Goal: Book appointment/travel/reservation

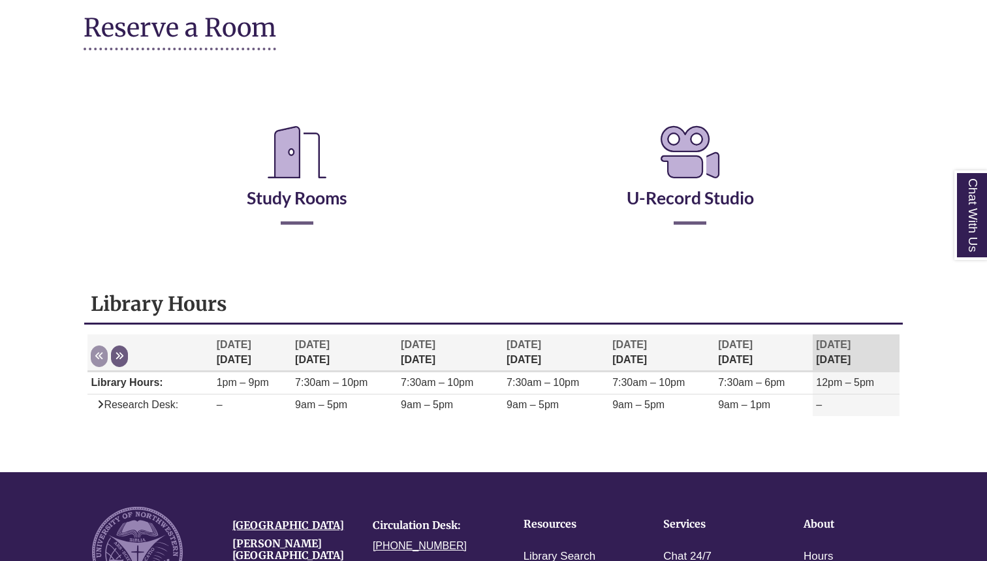
scroll to position [152, 0]
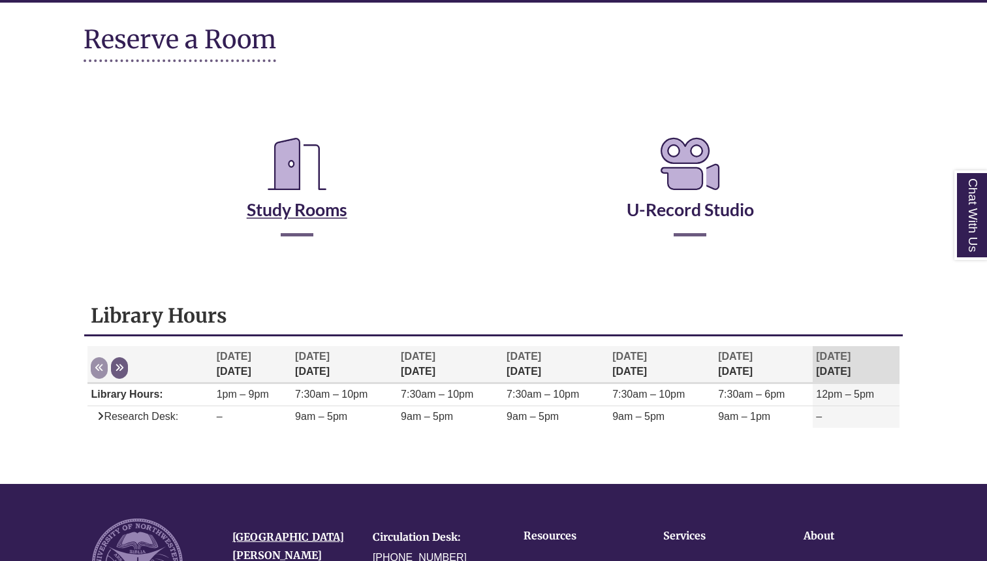
click at [294, 198] on icon "Reserve a Room" at bounding box center [297, 163] width 80 height 73
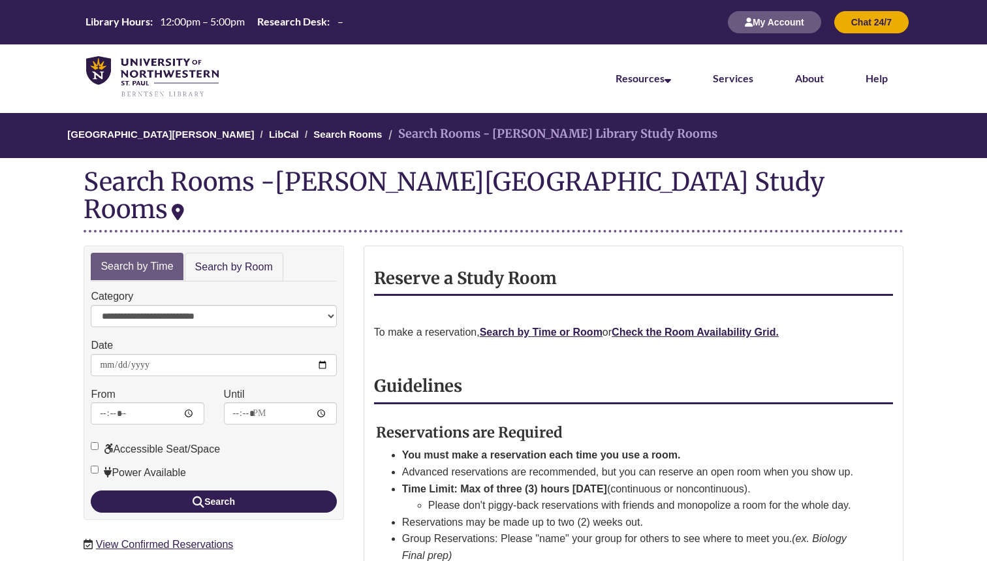
scroll to position [32, 0]
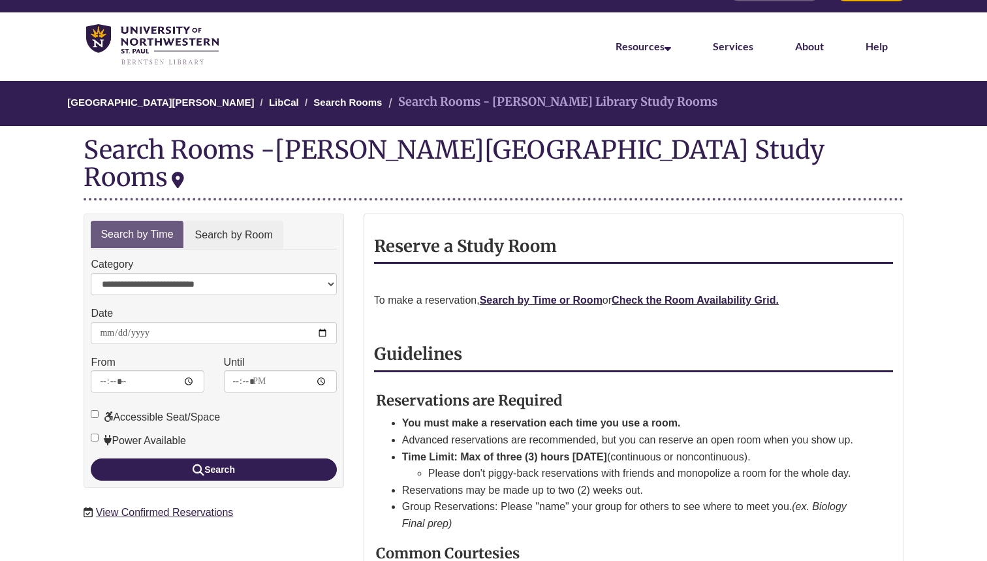
click at [227, 221] on link "Search by Room" at bounding box center [234, 235] width 99 height 29
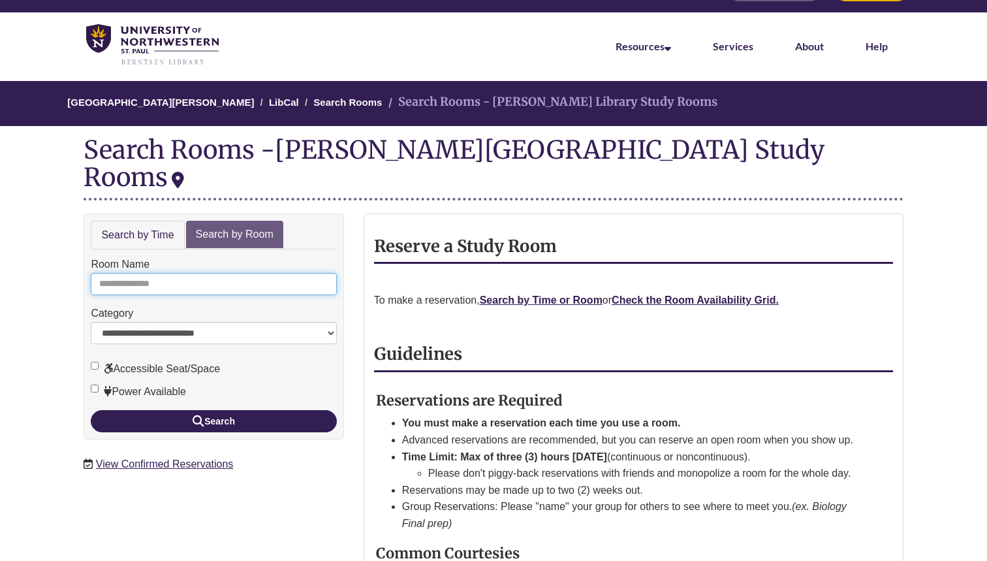
click at [206, 273] on input "Room Name" at bounding box center [213, 284] width 245 height 22
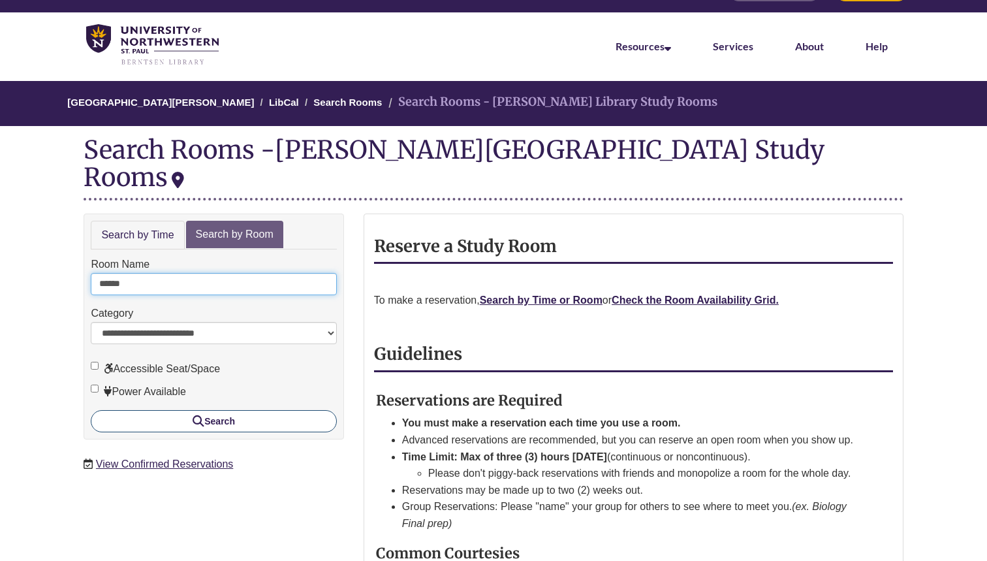
type input "******"
click at [219, 410] on button "Search" at bounding box center [213, 421] width 245 height 22
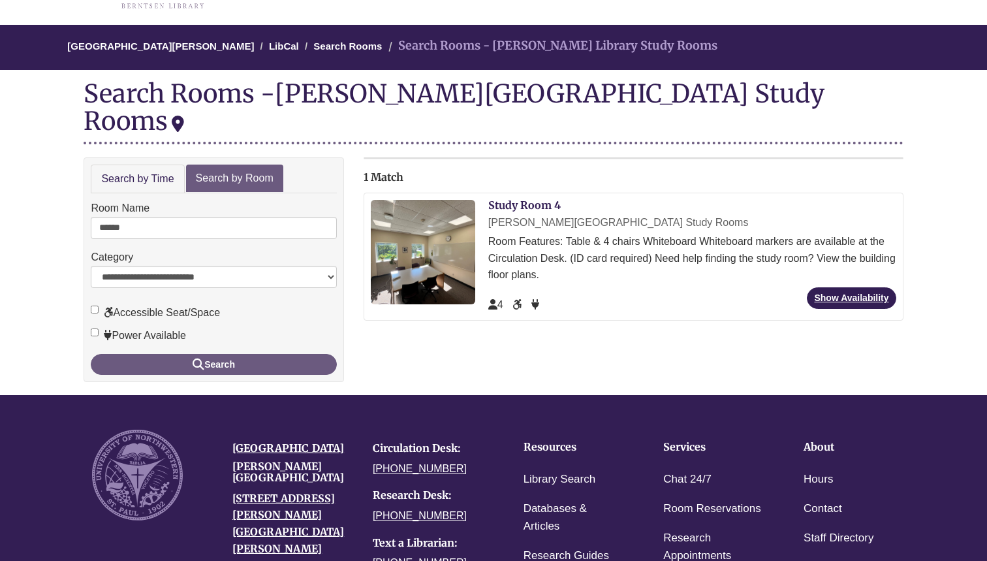
scroll to position [91, 0]
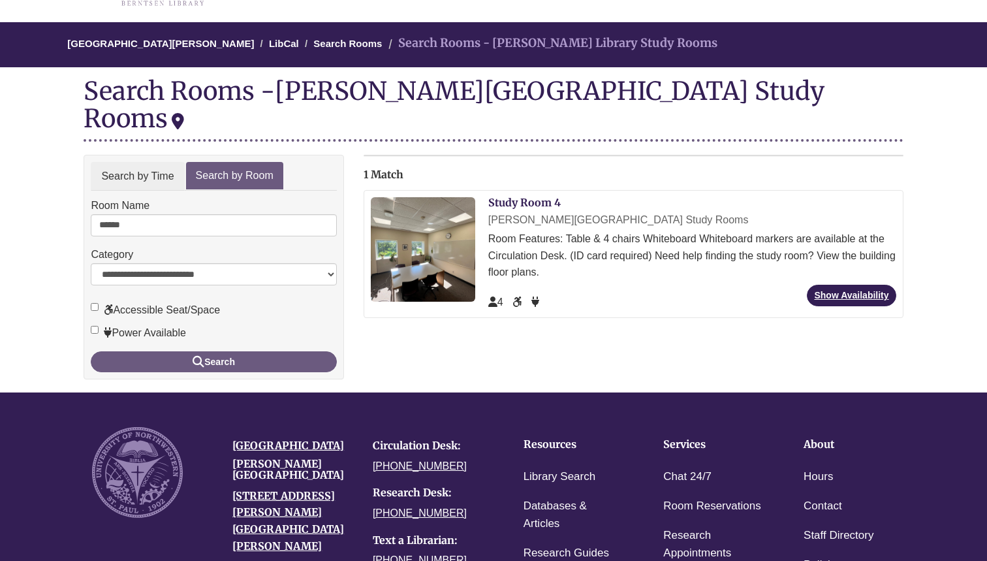
click at [165, 162] on link "Search by Time" at bounding box center [137, 176] width 93 height 29
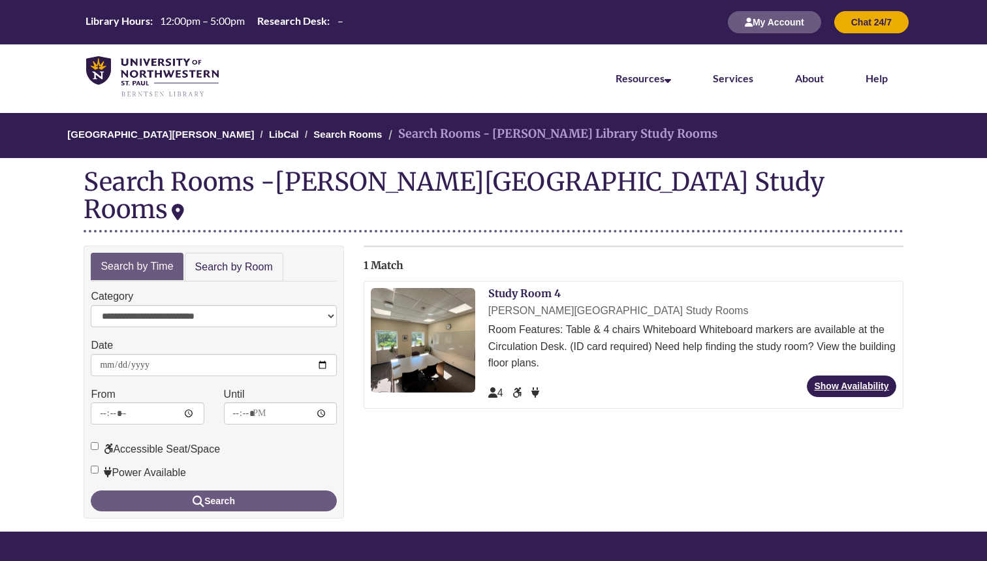
scroll to position [0, 0]
click at [192, 132] on link "[GEOGRAPHIC_DATA][PERSON_NAME]" at bounding box center [160, 134] width 187 height 11
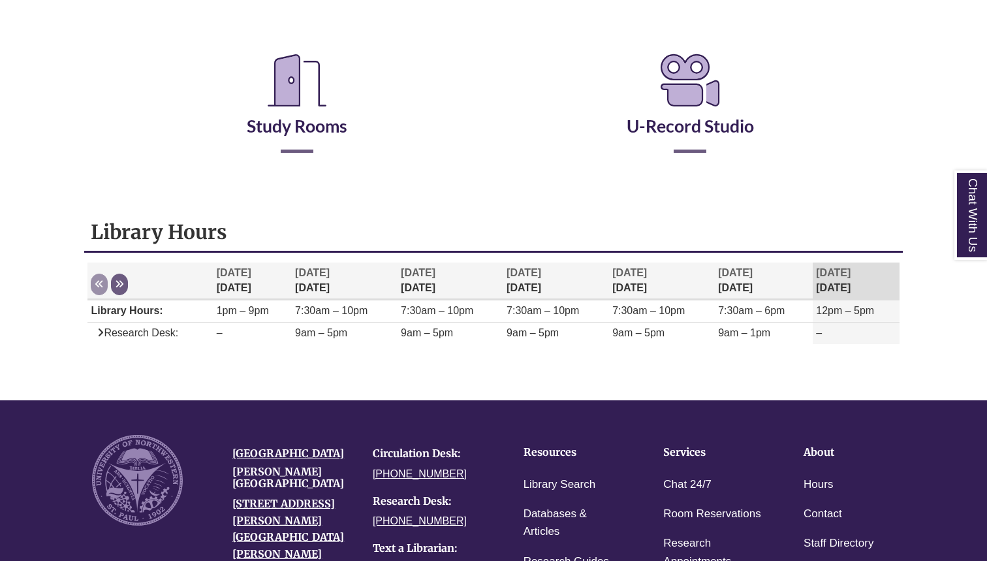
scroll to position [202, 0]
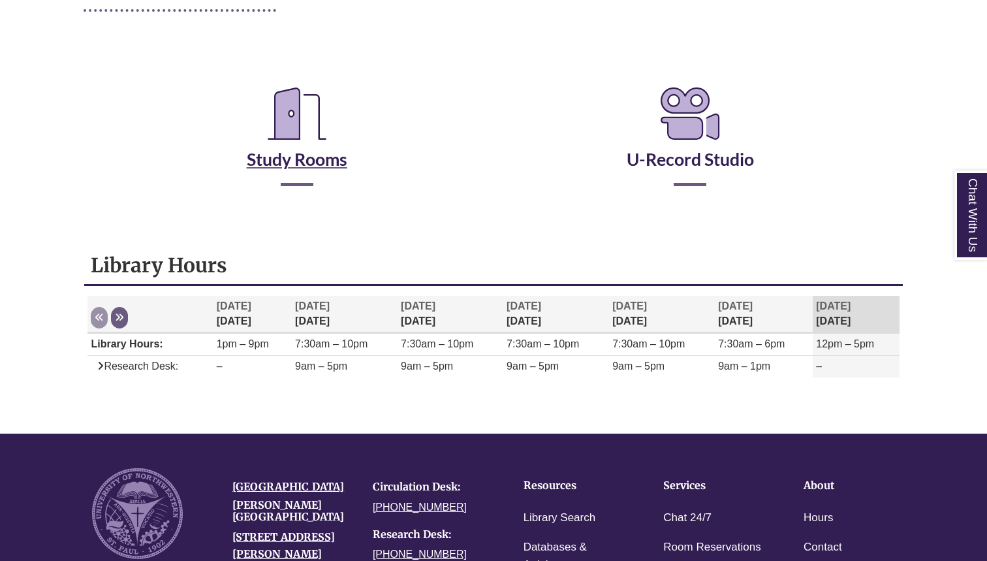
click at [300, 156] on link "Study Rooms" at bounding box center [297, 143] width 101 height 54
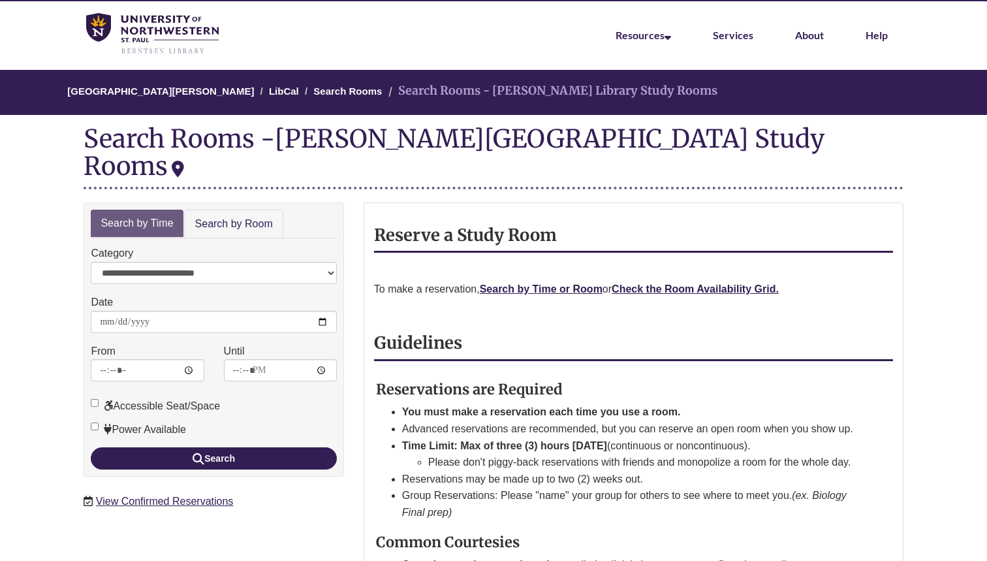
scroll to position [44, 0]
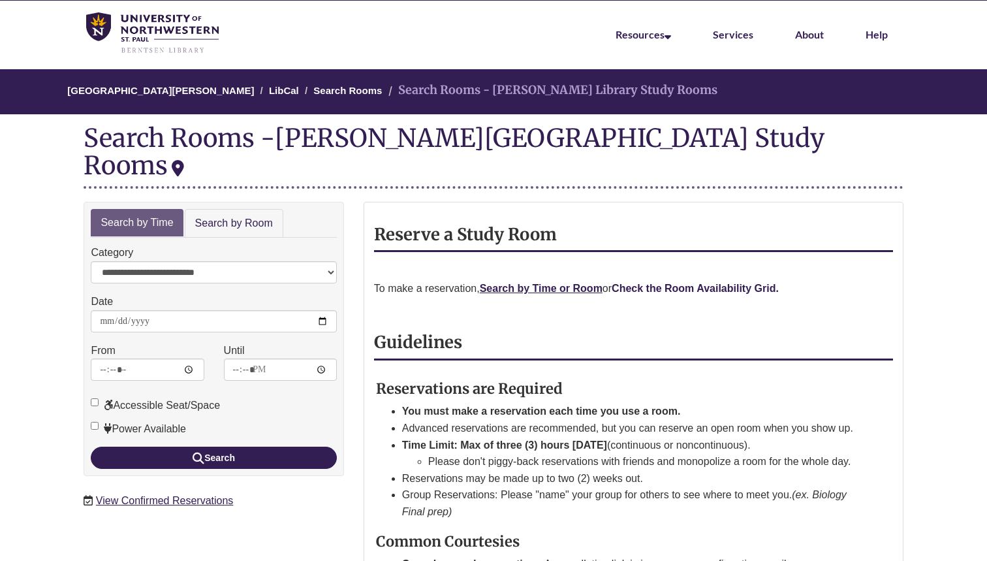
click at [651, 283] on strong "Check the Room Availability Grid." at bounding box center [695, 288] width 167 height 11
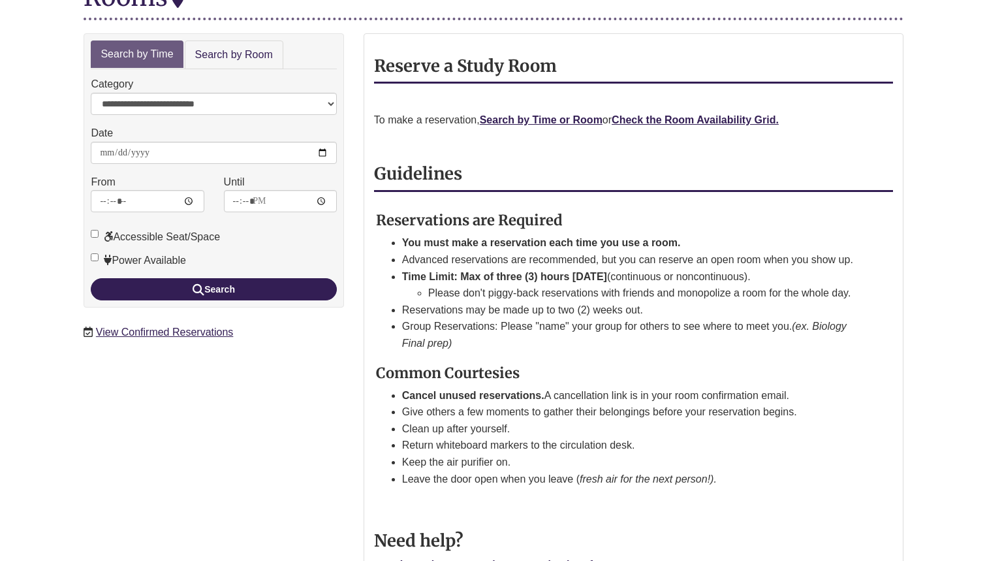
scroll to position [197, 0]
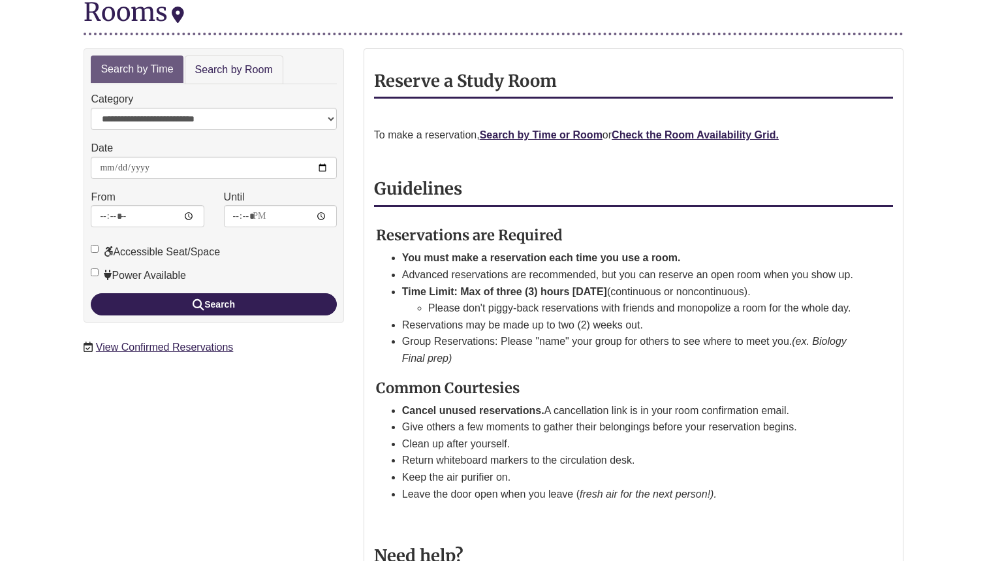
click at [687, 127] on p "To make a reservation, Search by Time or Room or Check the Room Availability Gr…" at bounding box center [633, 135] width 519 height 17
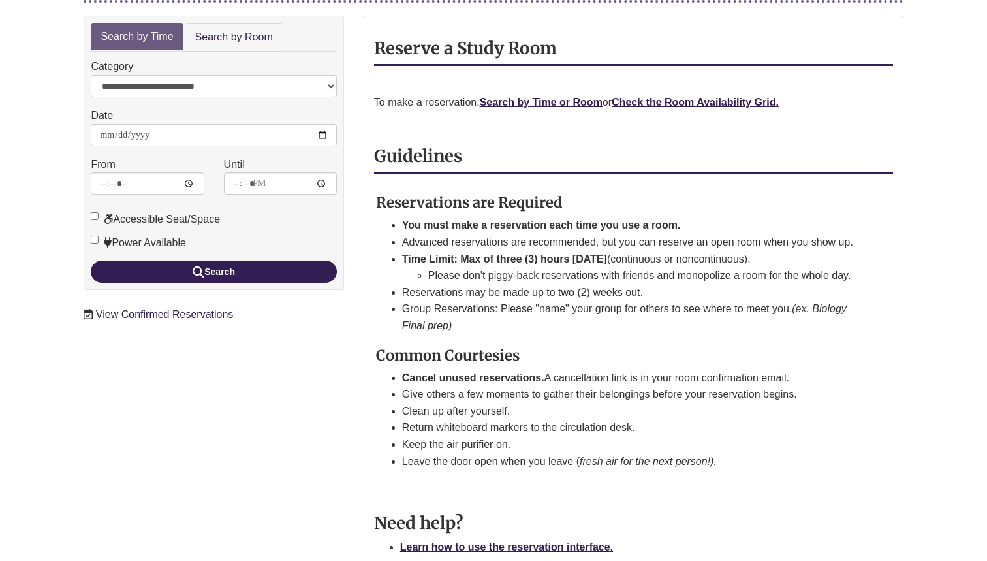
scroll to position [249, 0]
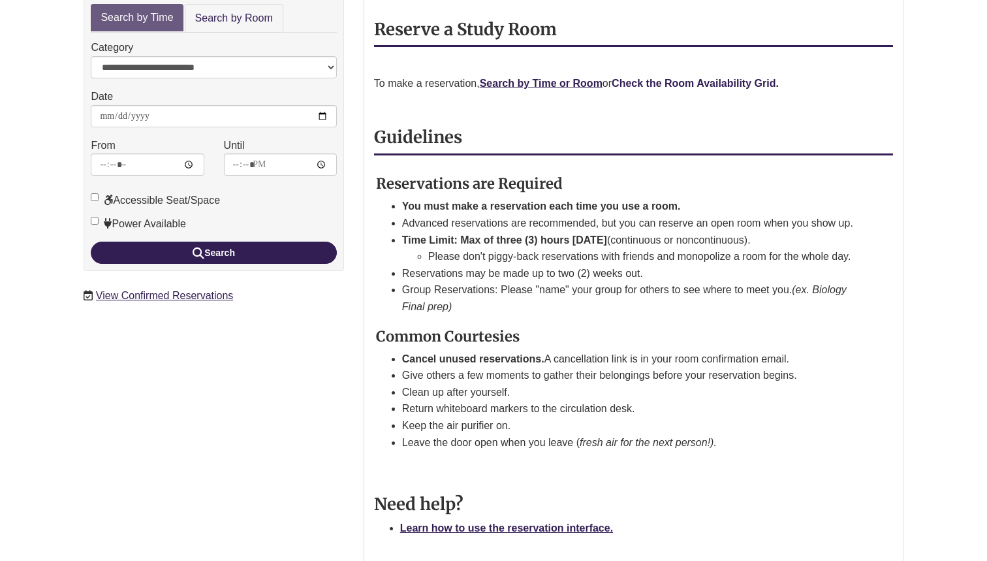
click at [667, 78] on strong "Check the Room Availability Grid." at bounding box center [695, 83] width 167 height 11
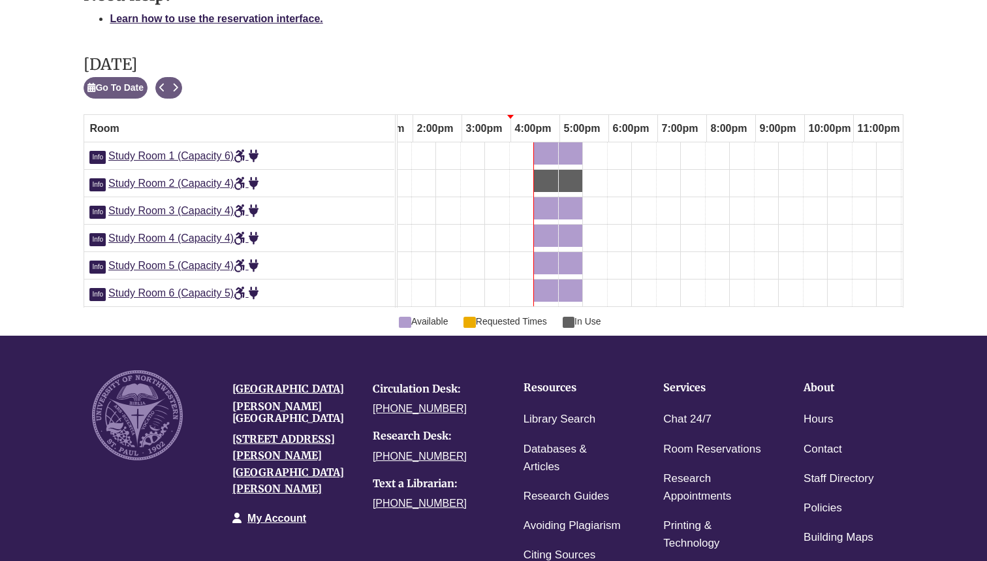
scroll to position [0, 638]
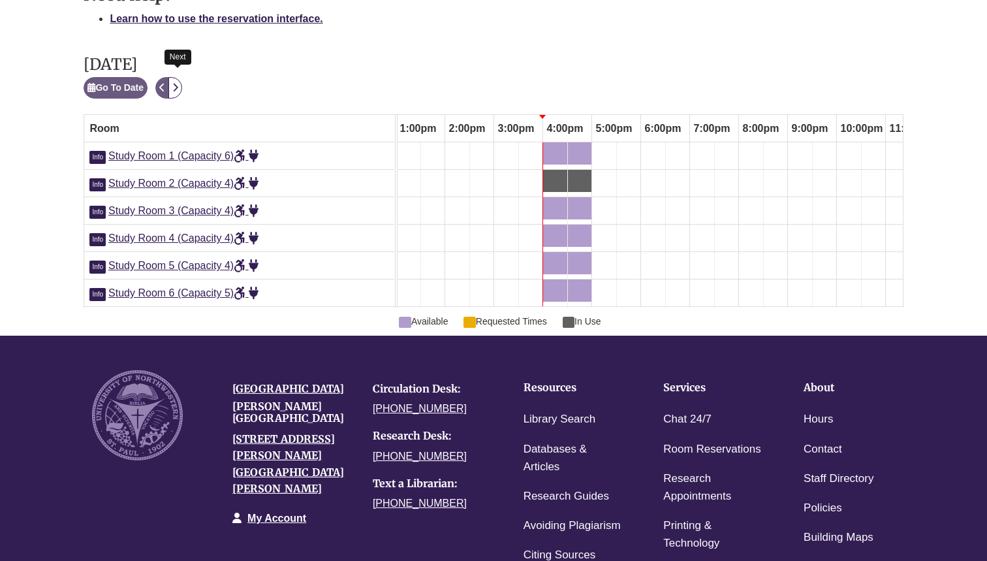
click at [181, 78] on button "Next" at bounding box center [175, 88] width 14 height 22
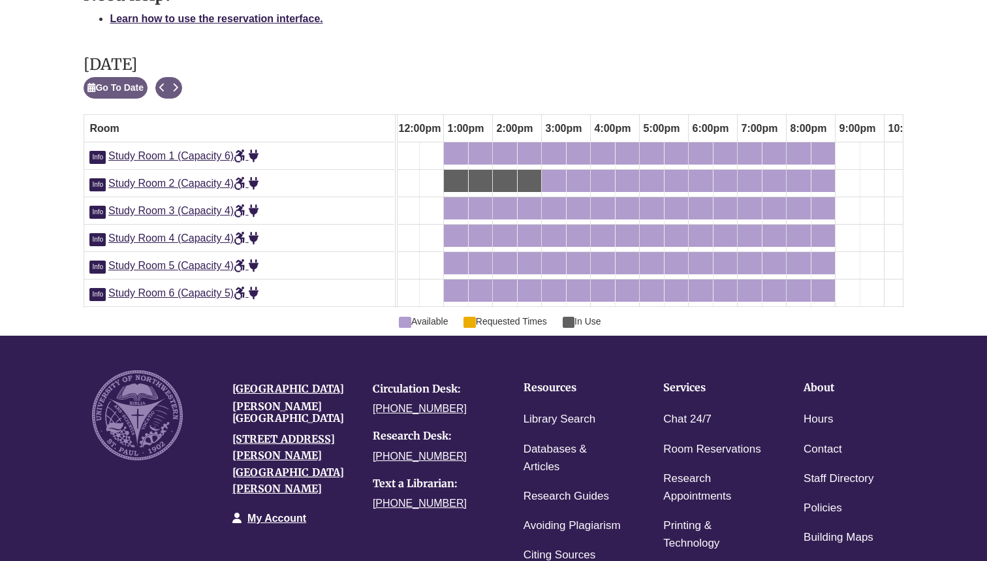
scroll to position [0, 0]
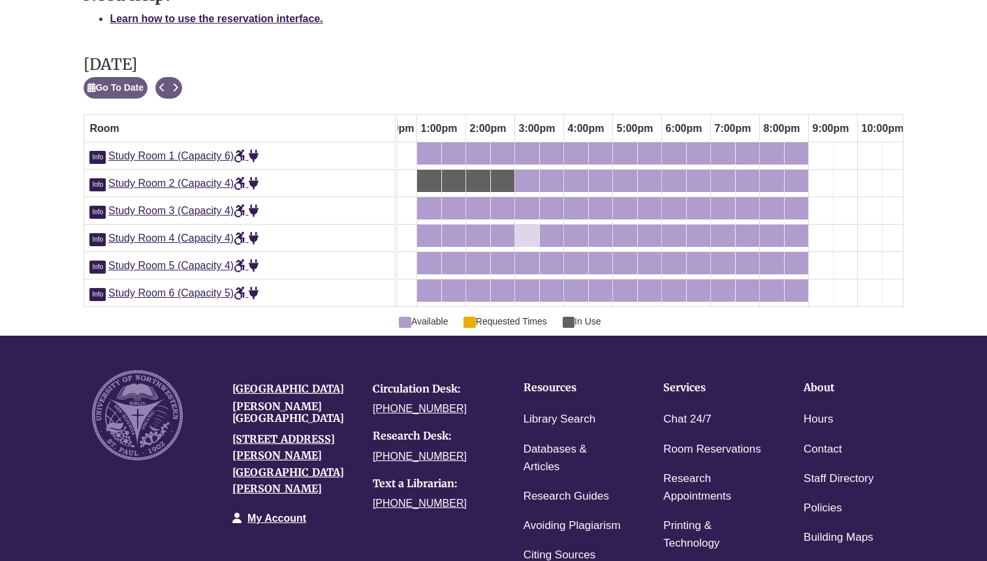
click at [527, 228] on div "3:00pm Sunday, September 28, 2025 - Study Room 4 - Available" at bounding box center [527, 235] width 22 height 14
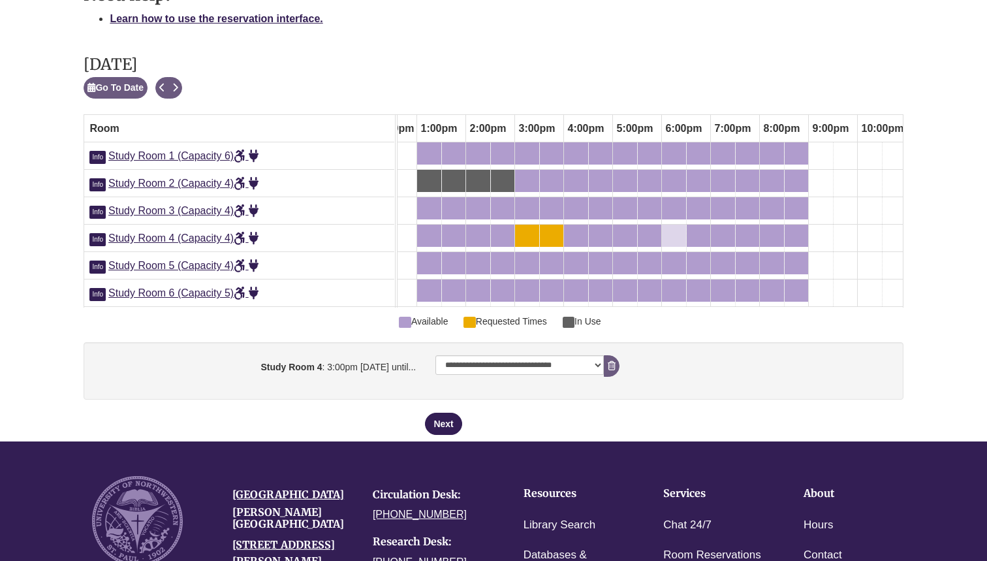
click at [676, 230] on div "6:00pm Sunday, September 28, 2025 - Study Room 4 - Available" at bounding box center [674, 235] width 22 height 14
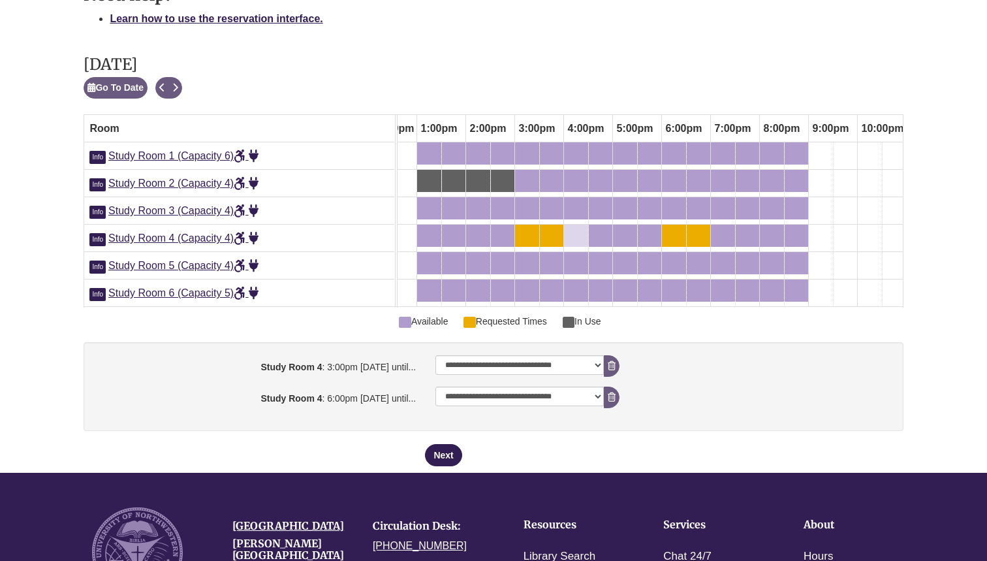
click at [569, 228] on div "4:00pm Sunday, September 28, 2025 - Study Room 4 - Available" at bounding box center [567, 235] width 5 height 14
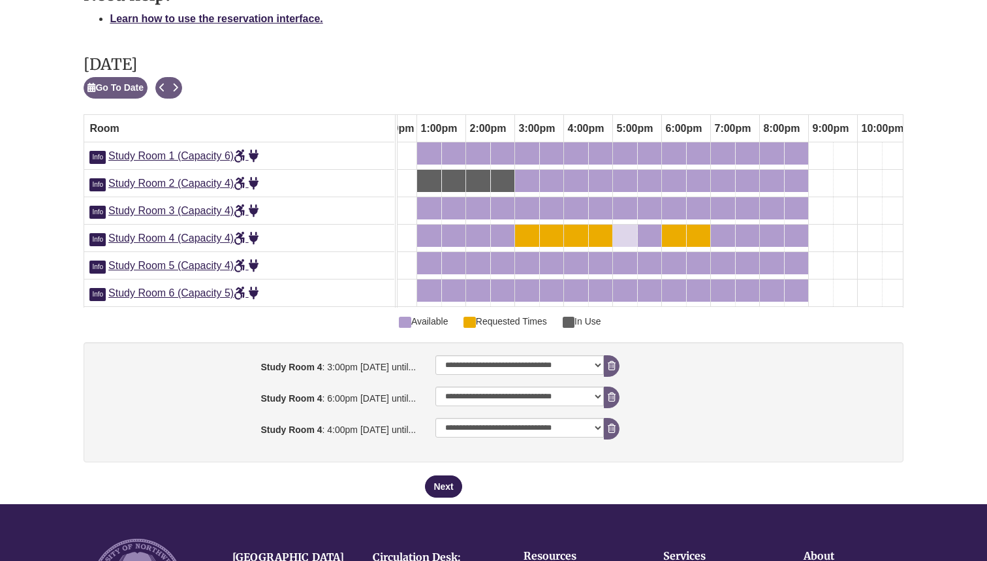
click at [629, 228] on div "5:00pm Sunday, September 28, 2025 - Study Room 4 - Available" at bounding box center [625, 235] width 22 height 14
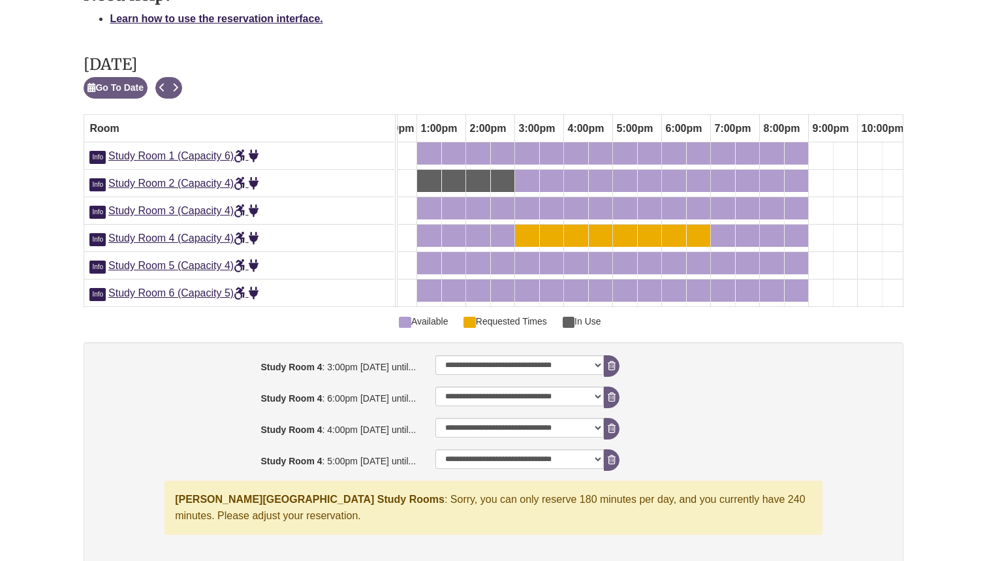
scroll to position [734, 0]
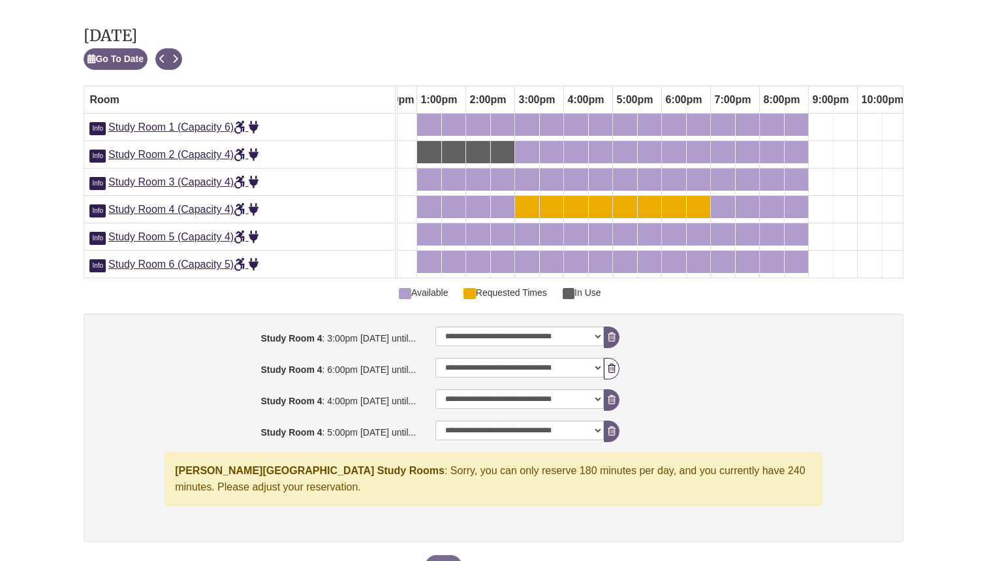
click at [610, 364] on icon "booking form" at bounding box center [612, 368] width 8 height 9
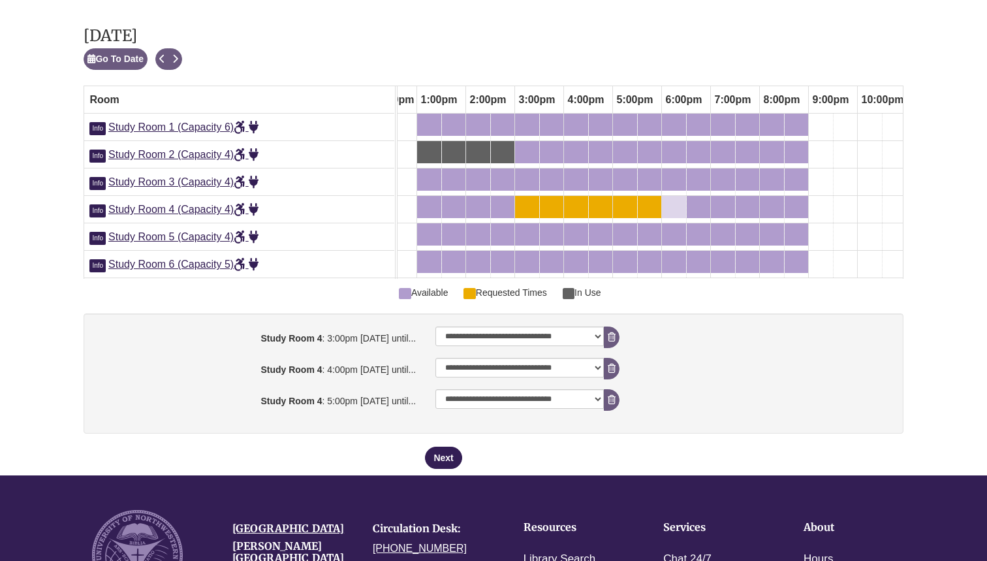
click at [665, 200] on div "6:00pm Sunday, September 28, 2025 - Study Room 4 - Available" at bounding box center [665, 207] width 5 height 14
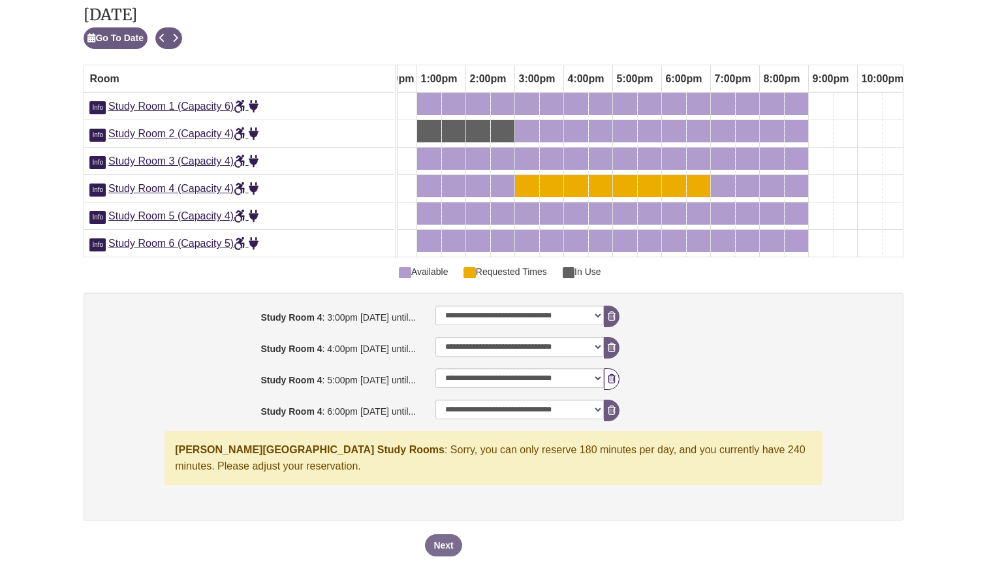
scroll to position [757, 0]
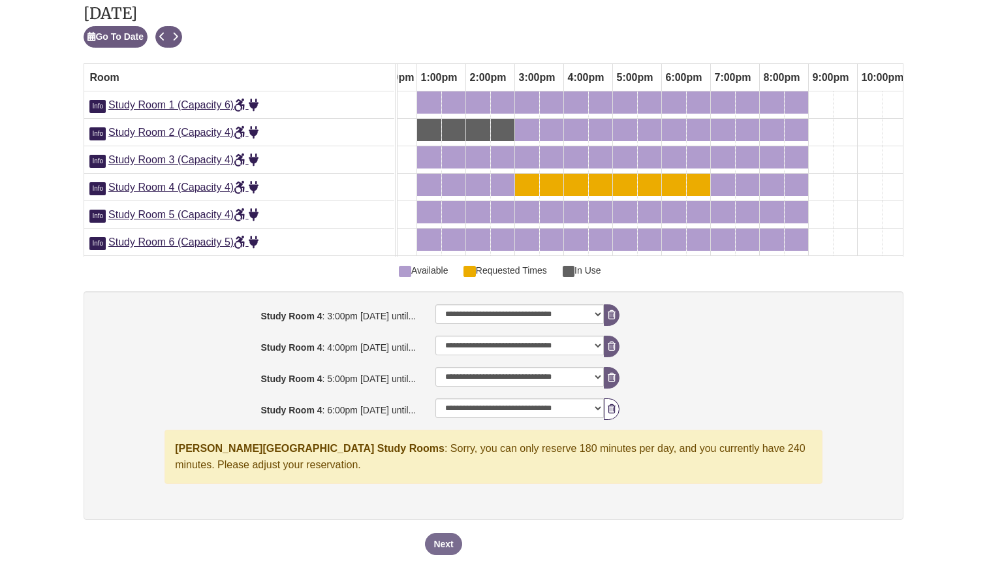
click at [611, 404] on icon "booking form" at bounding box center [612, 408] width 8 height 9
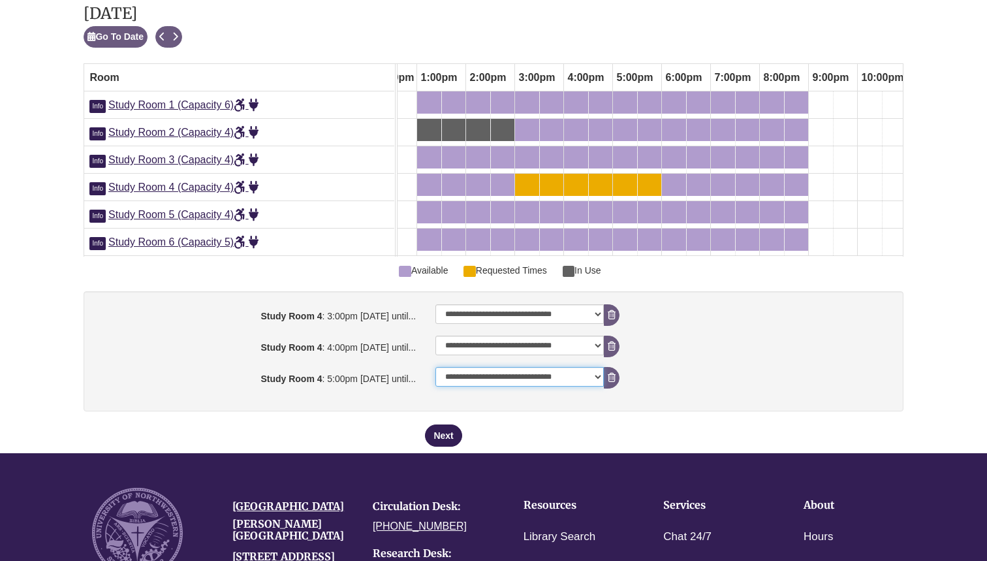
select select "**********"
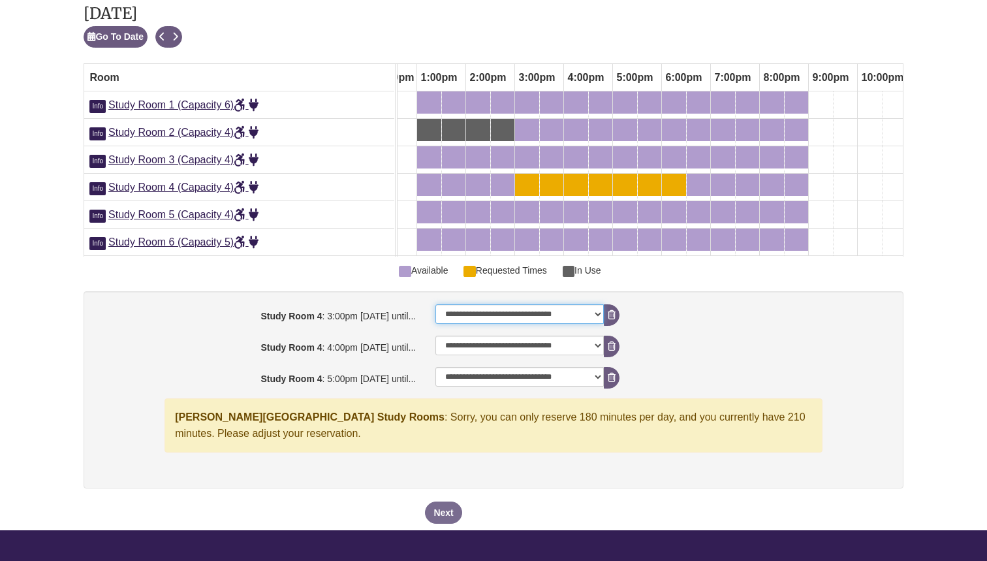
select select "**********"
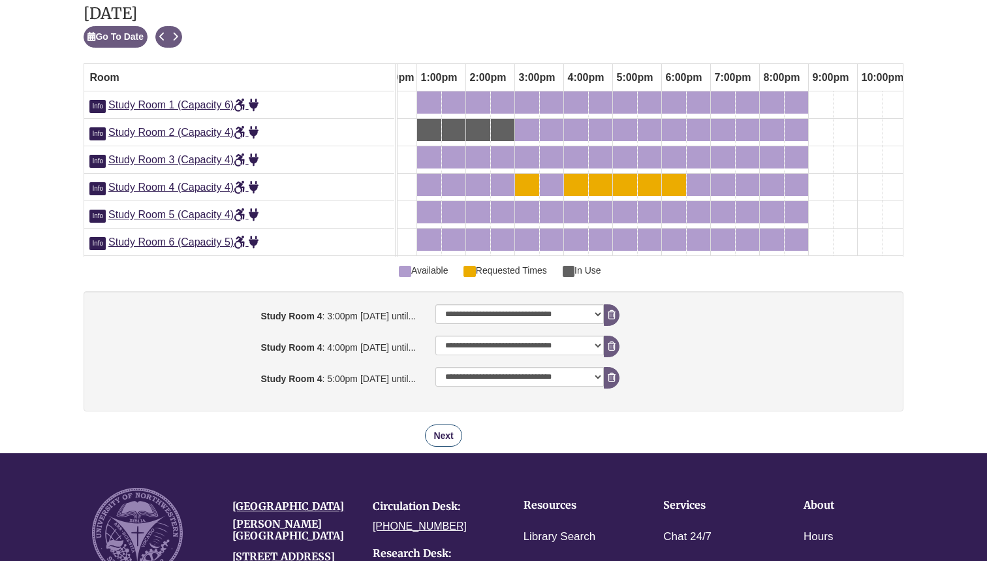
click at [433, 433] on button "Next" at bounding box center [443, 435] width 37 height 22
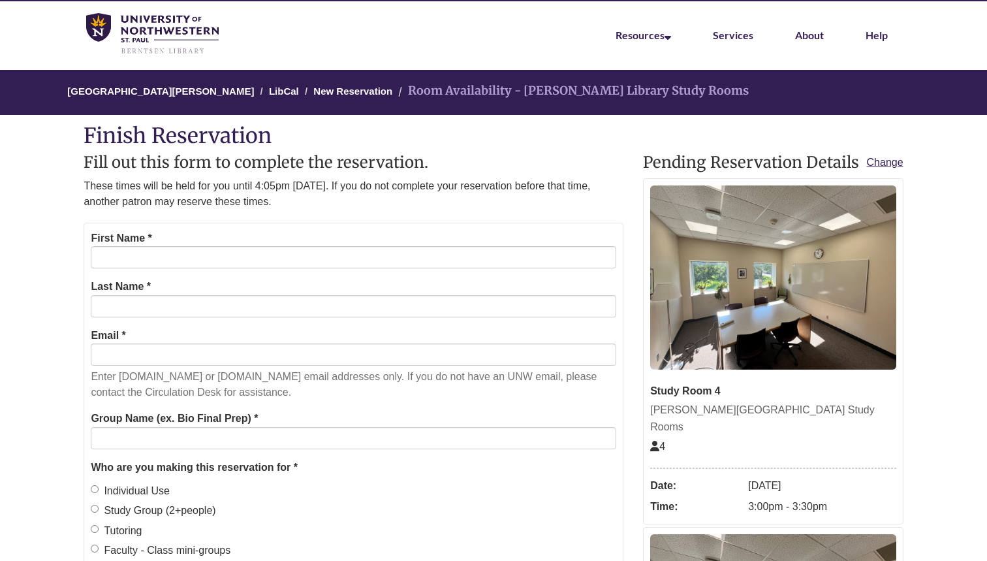
scroll to position [23, 0]
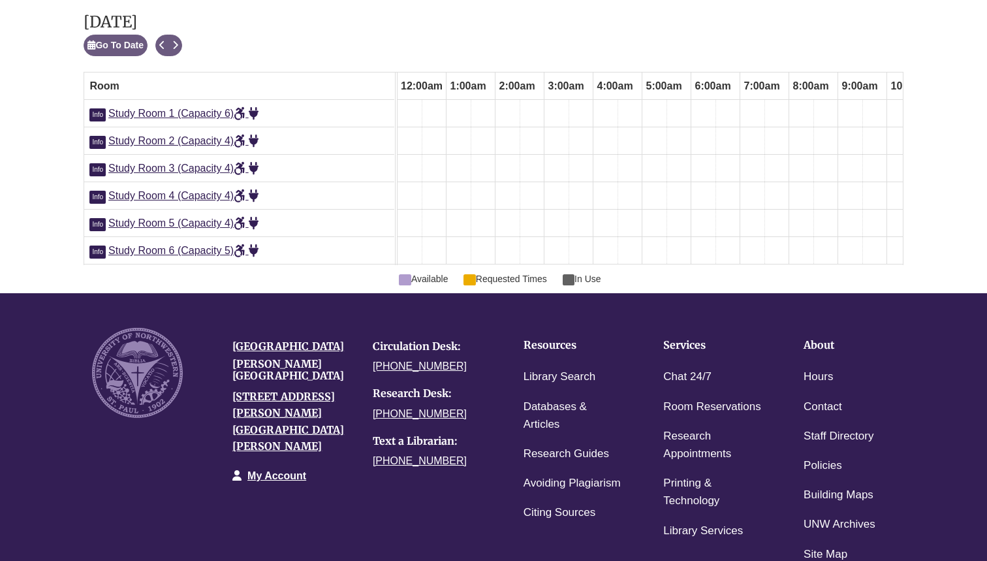
scroll to position [0, 670]
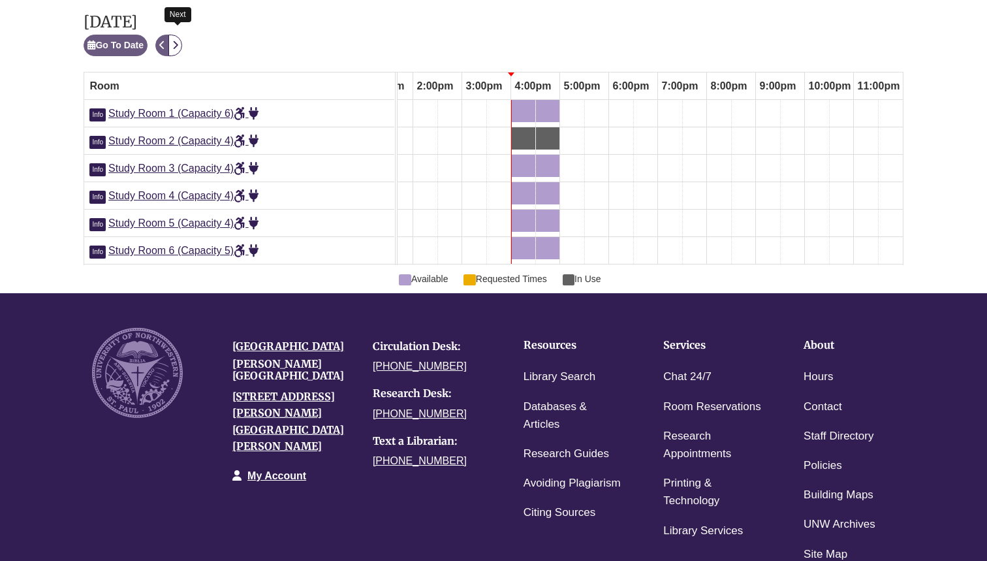
click at [178, 40] on icon "Next" at bounding box center [175, 44] width 6 height 9
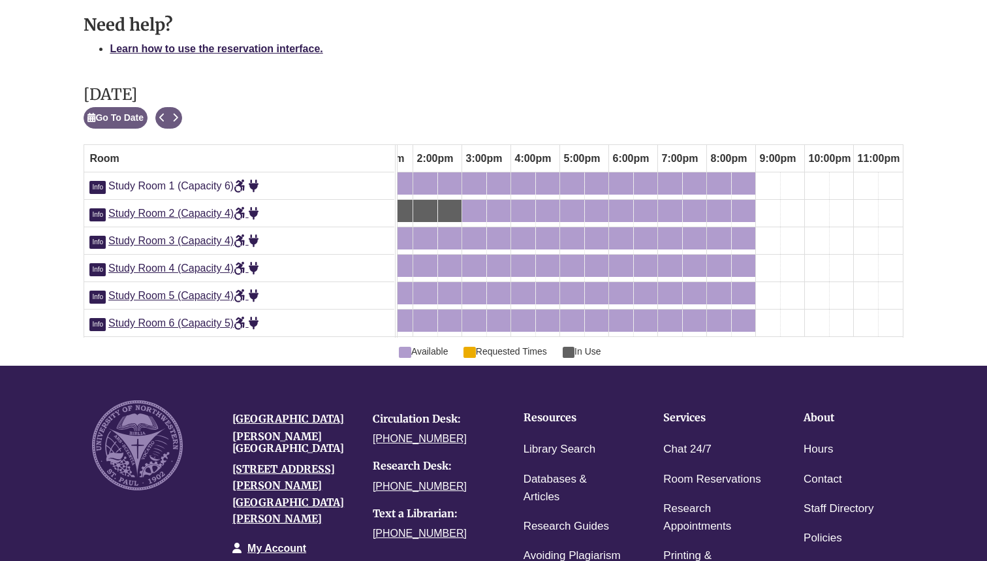
scroll to position [673, 0]
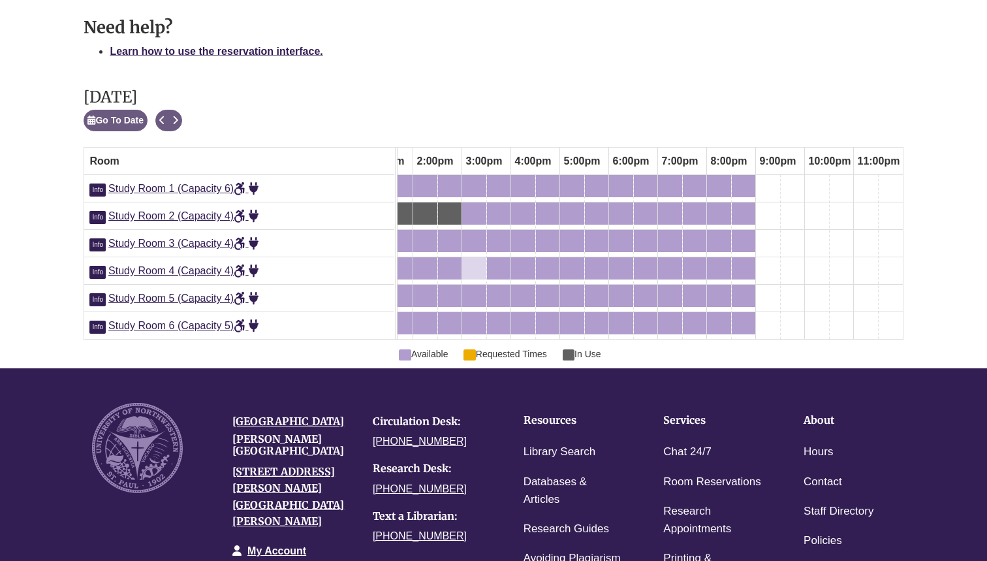
click at [477, 262] on div "3:00pm Sunday, September 28, 2025 - Study Room 4 - Available" at bounding box center [474, 268] width 22 height 14
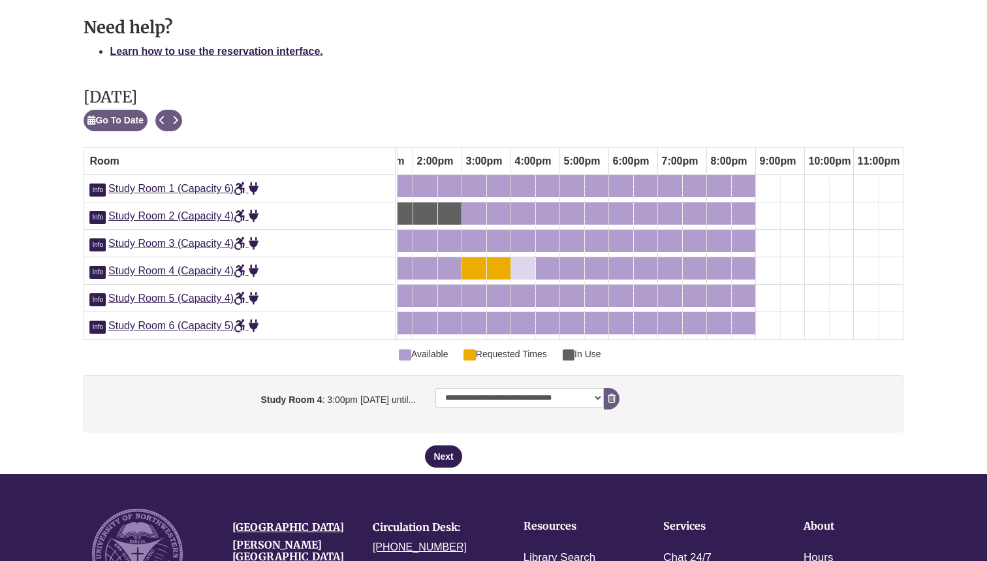
click at [526, 261] on div "4:00pm Sunday, September 28, 2025 - Study Room 4 - Available" at bounding box center [523, 268] width 22 height 14
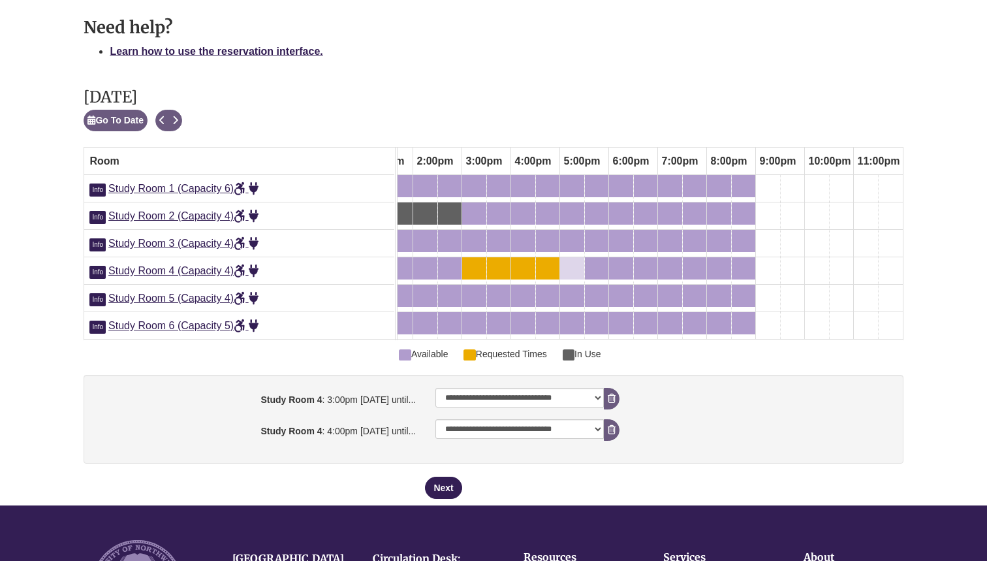
click at [571, 261] on div "5:00pm Sunday, September 28, 2025 - Study Room 4 - Available" at bounding box center [572, 268] width 22 height 14
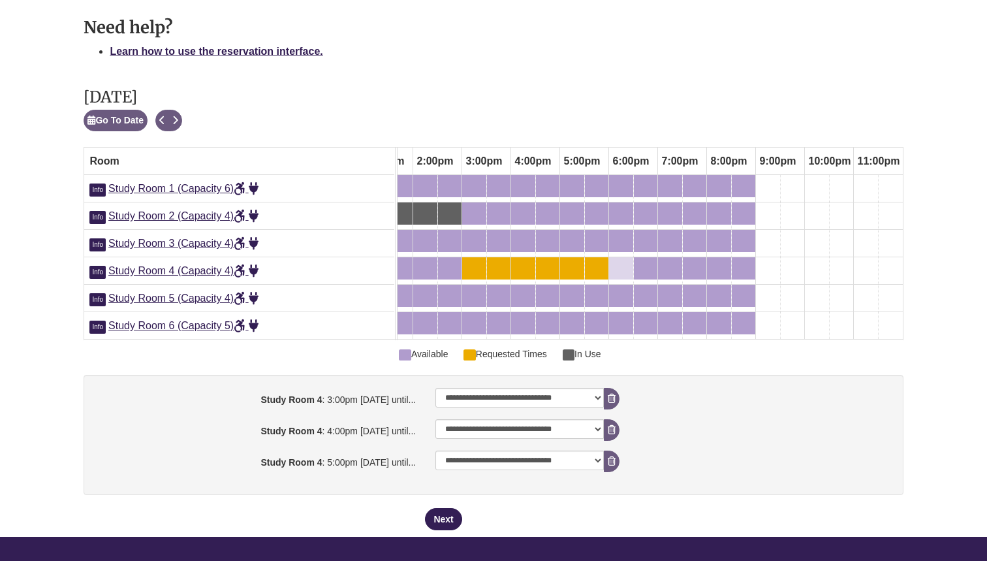
click at [618, 261] on div "6:00pm Sunday, September 28, 2025 - Study Room 4 - Available" at bounding box center [621, 268] width 22 height 14
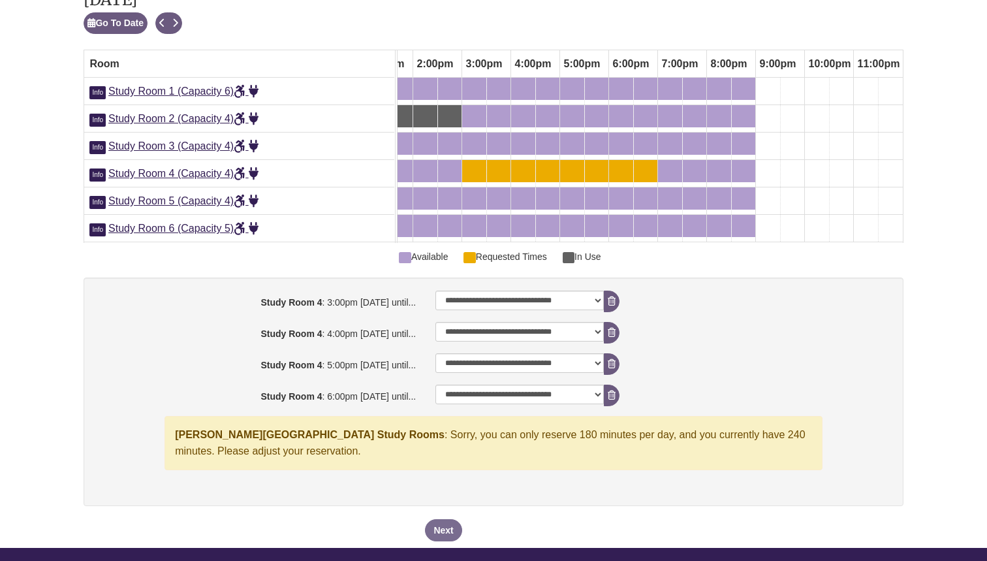
scroll to position [772, 0]
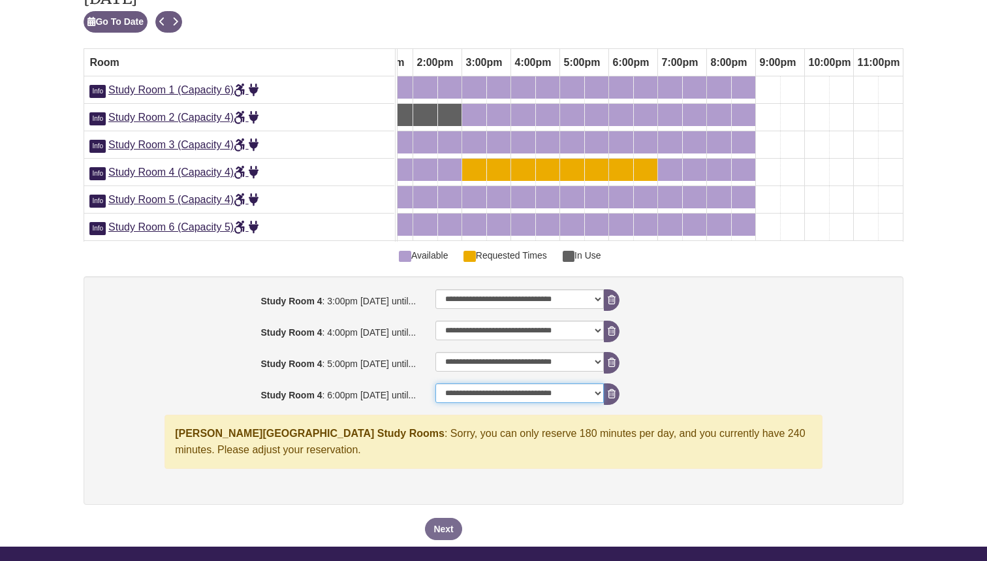
select select "**********"
click at [608, 389] on icon "booking form" at bounding box center [612, 393] width 8 height 9
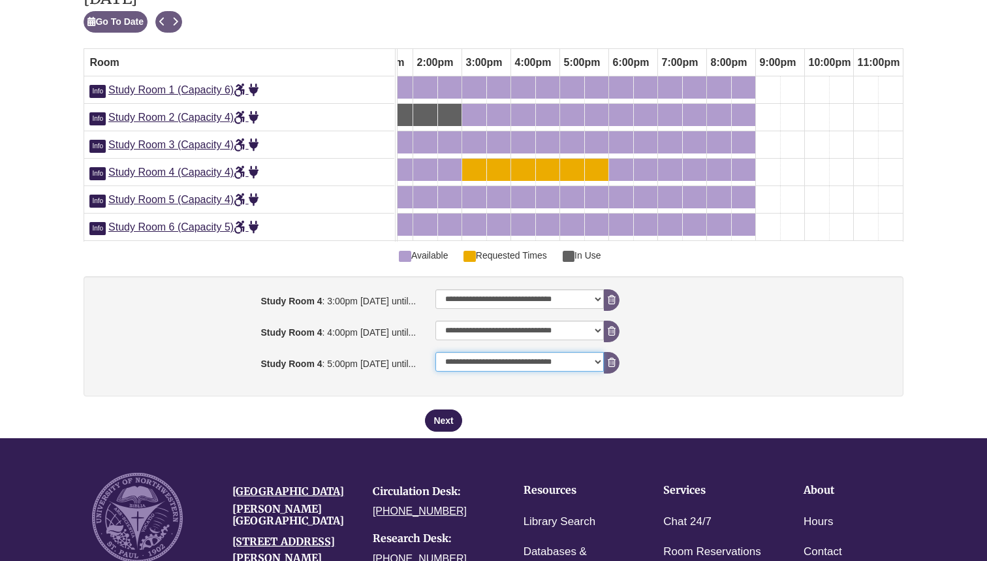
select select "**********"
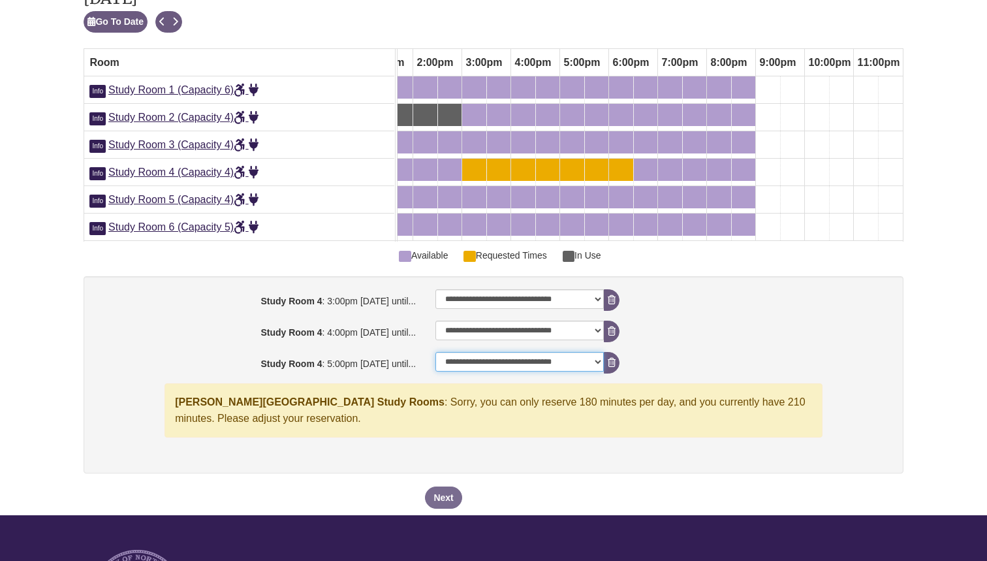
select select "**********"
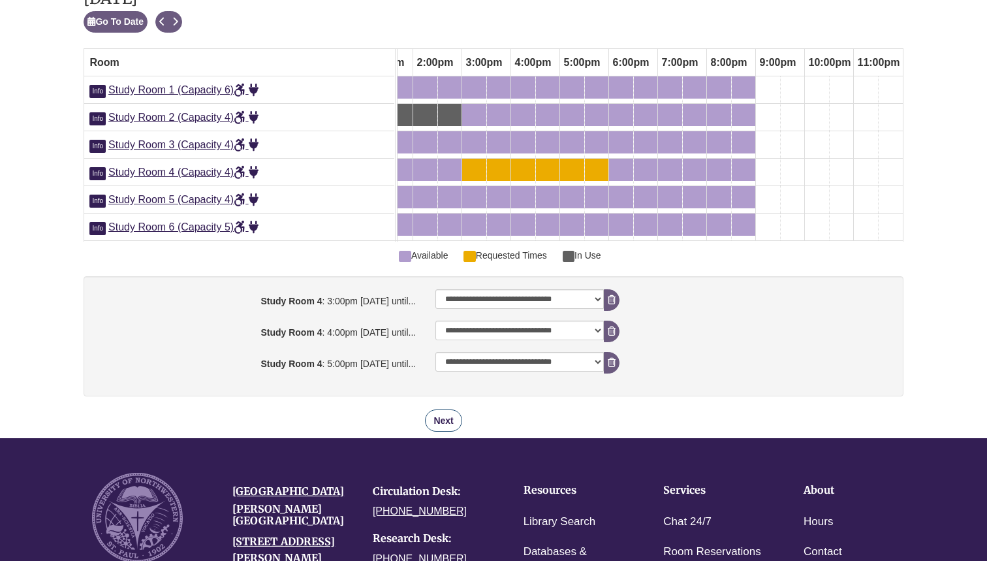
click at [442, 409] on button "Next" at bounding box center [443, 420] width 37 height 22
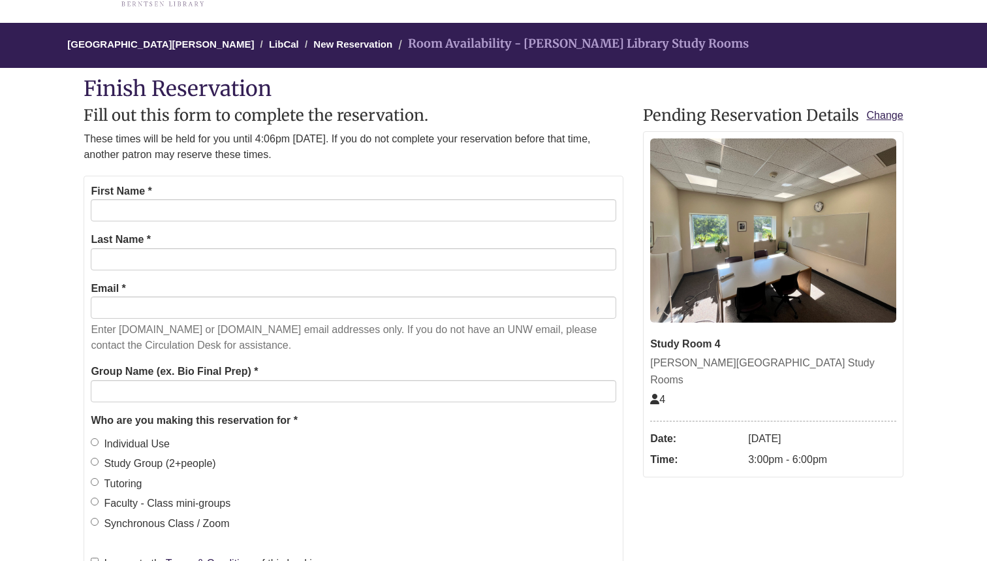
scroll to position [93, 0]
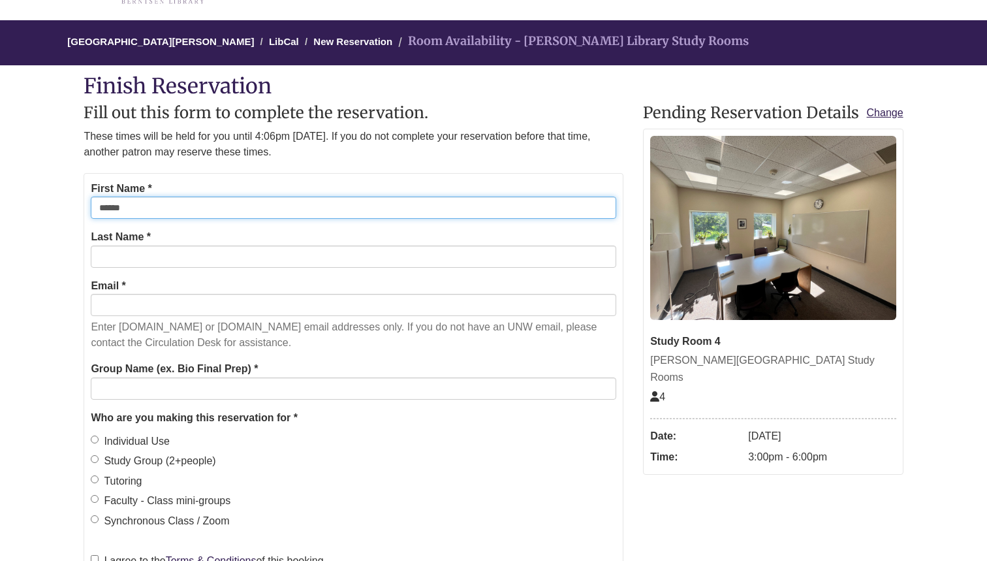
type input "******"
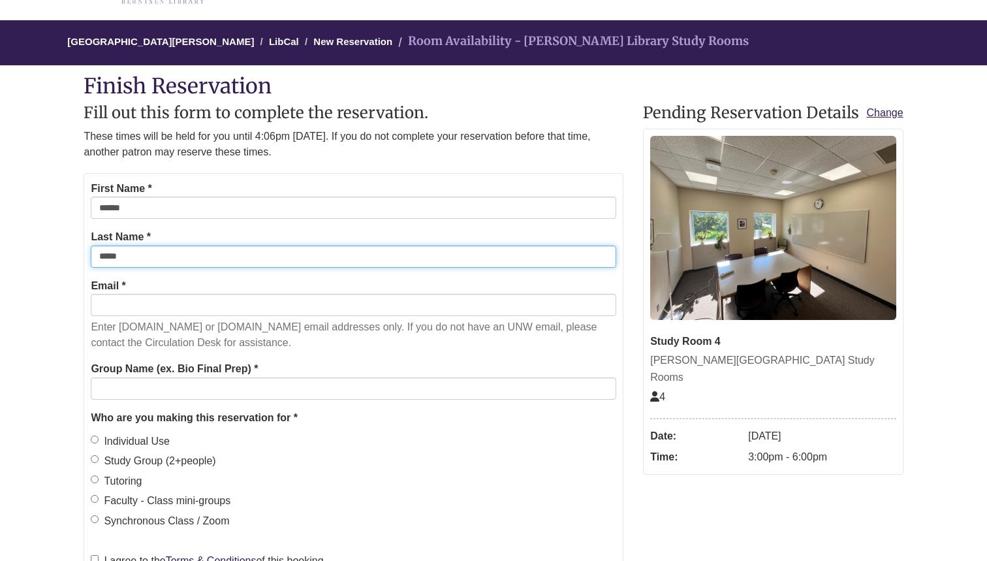
type input "*****"
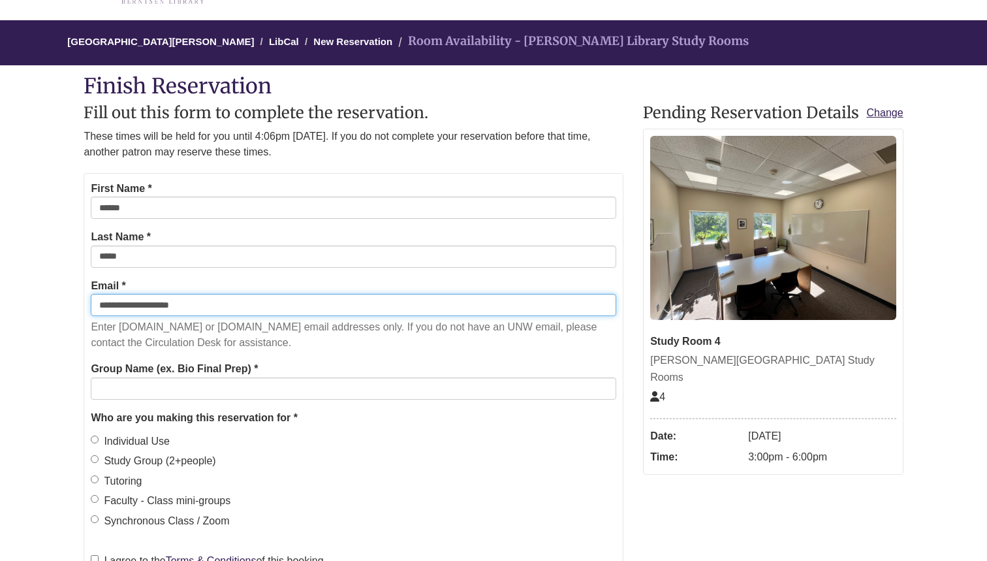
type input "**********"
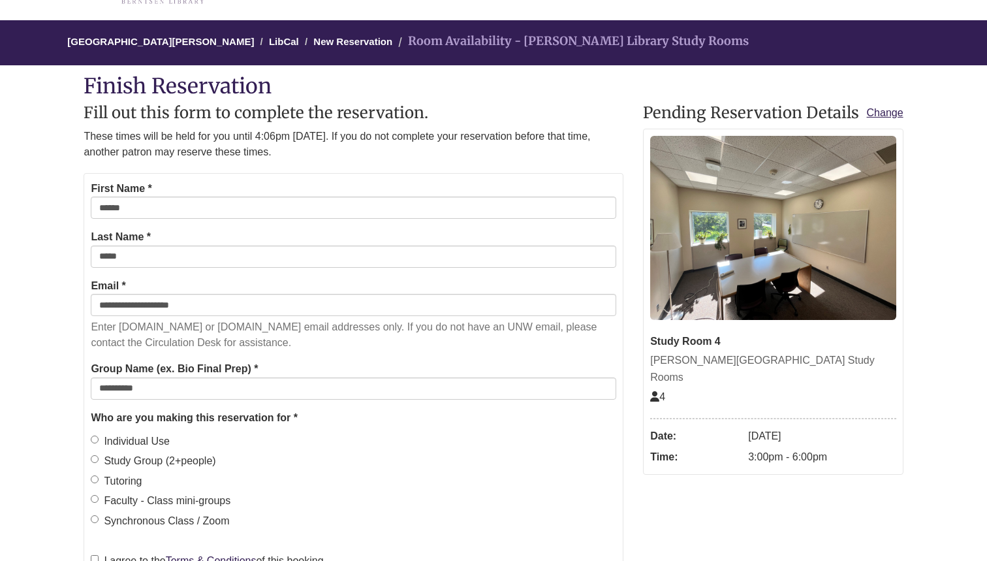
click at [115, 439] on label "Individual Use" at bounding box center [130, 441] width 79 height 17
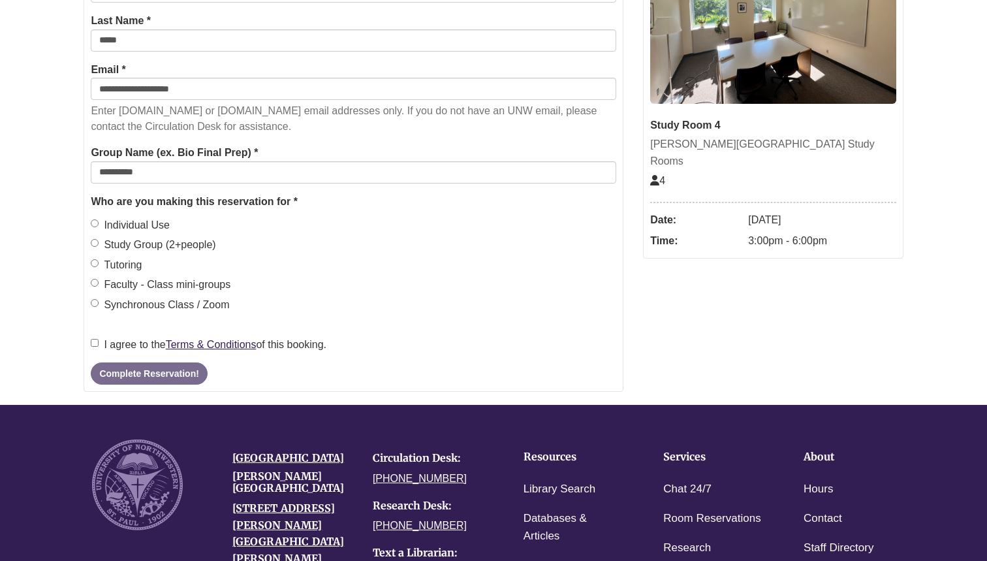
scroll to position [330, 0]
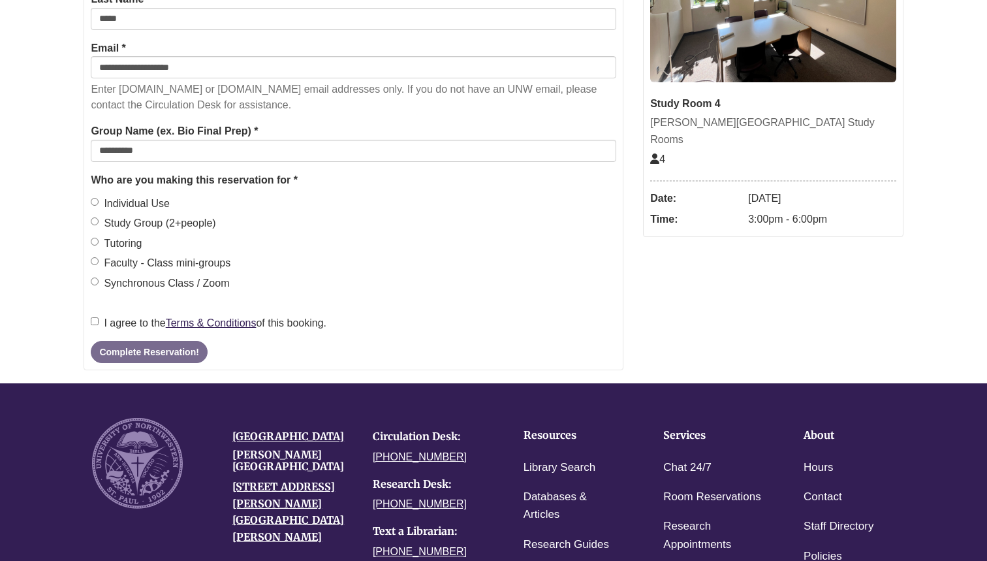
click at [129, 317] on label "I agree to the Terms & Conditions of this booking." at bounding box center [209, 323] width 236 height 17
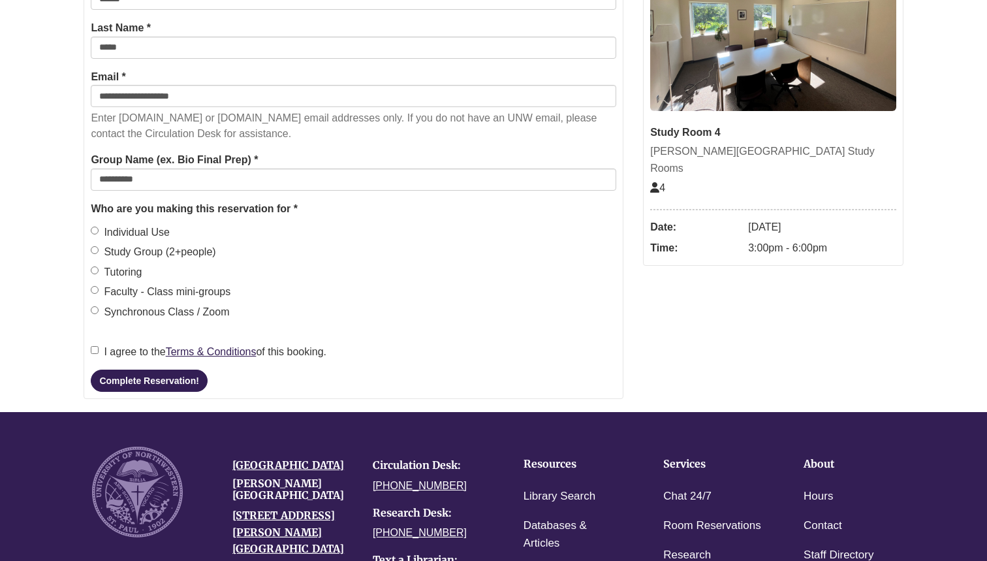
scroll to position [285, 0]
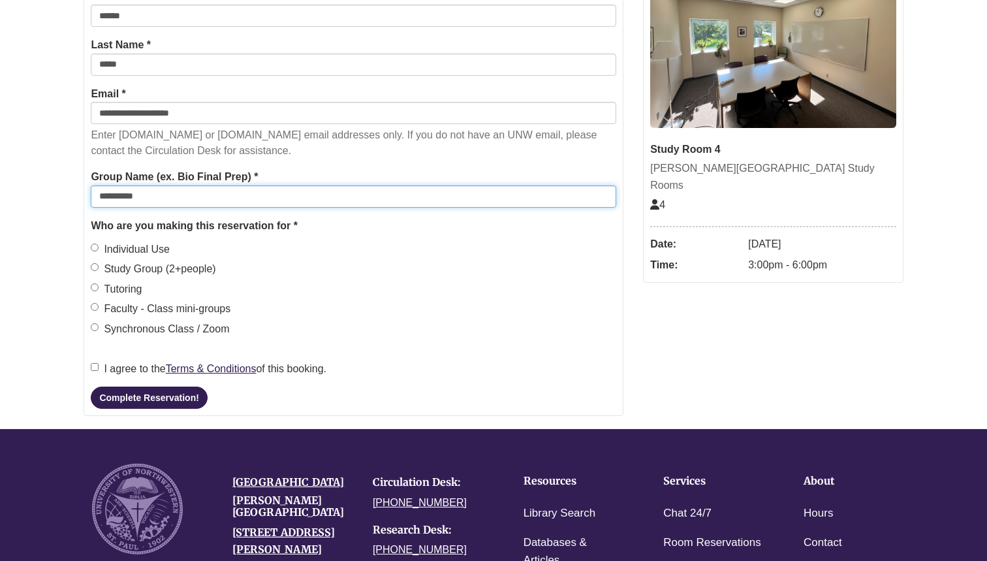
click at [176, 199] on input "**********" at bounding box center [353, 196] width 525 height 22
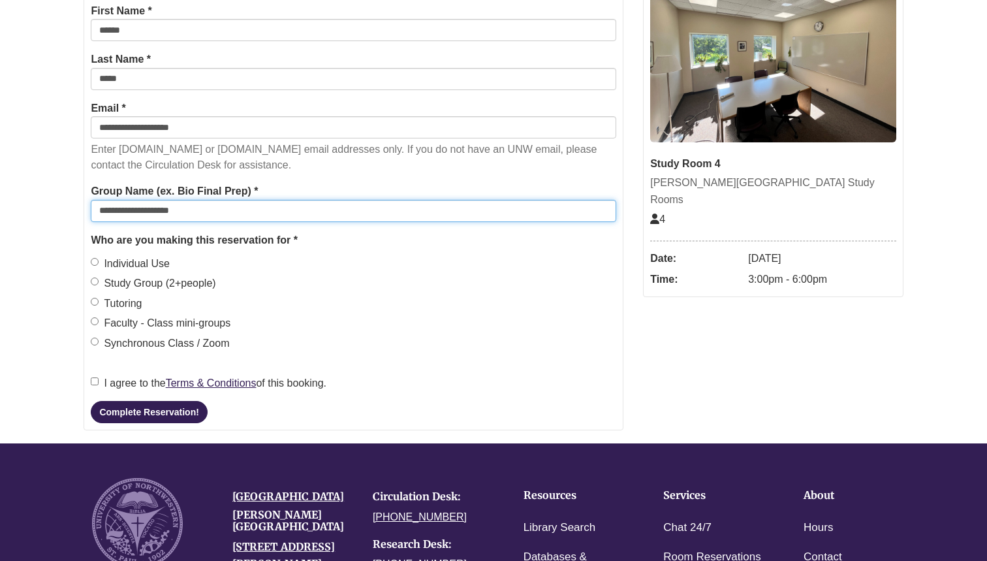
scroll to position [277, 0]
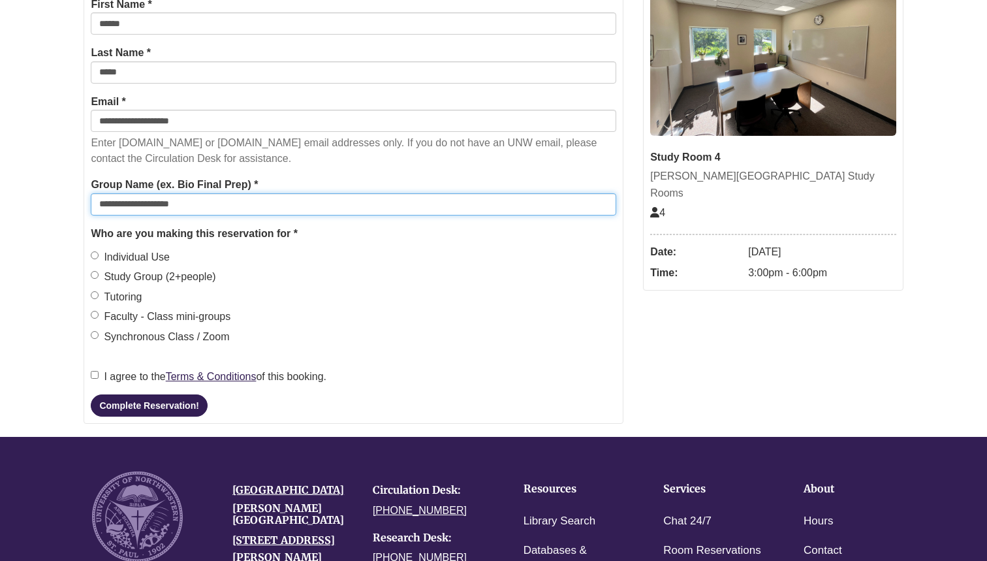
type input "**********"
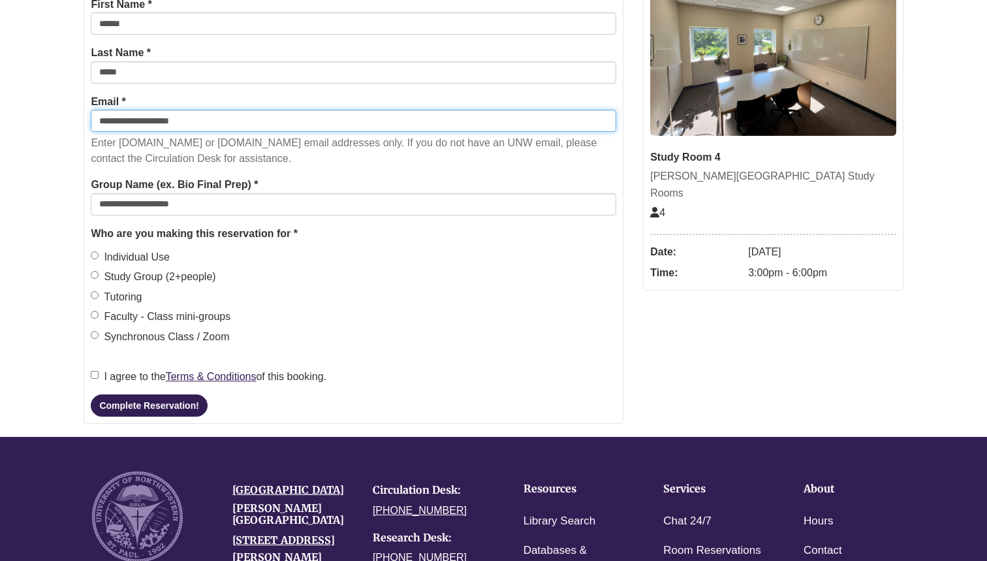
click at [210, 127] on input "**********" at bounding box center [353, 121] width 525 height 22
type input "**********"
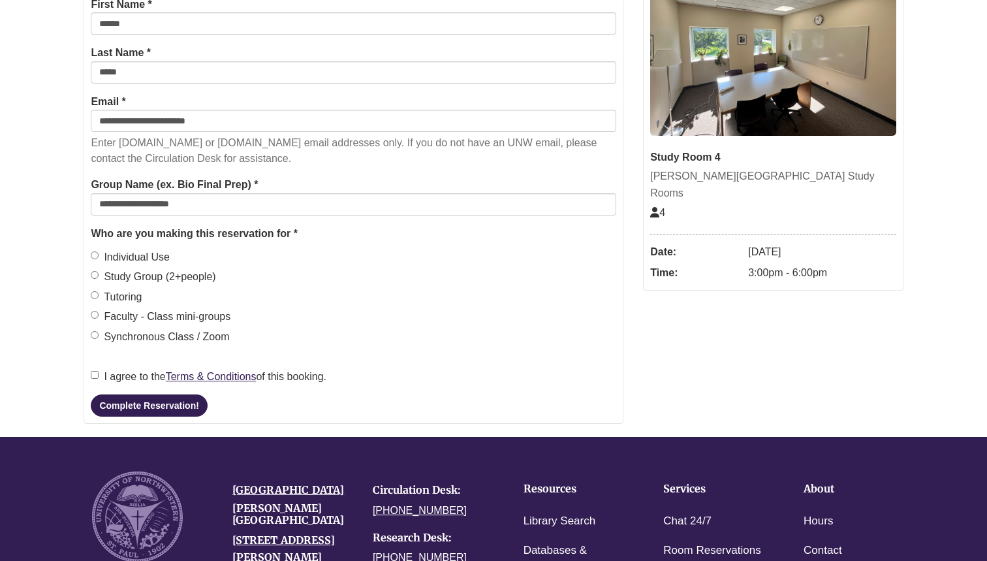
click at [394, 238] on legend "Who are you making this reservation for *" at bounding box center [353, 233] width 525 height 17
click at [186, 402] on button "Complete Reservation!" at bounding box center [149, 405] width 116 height 22
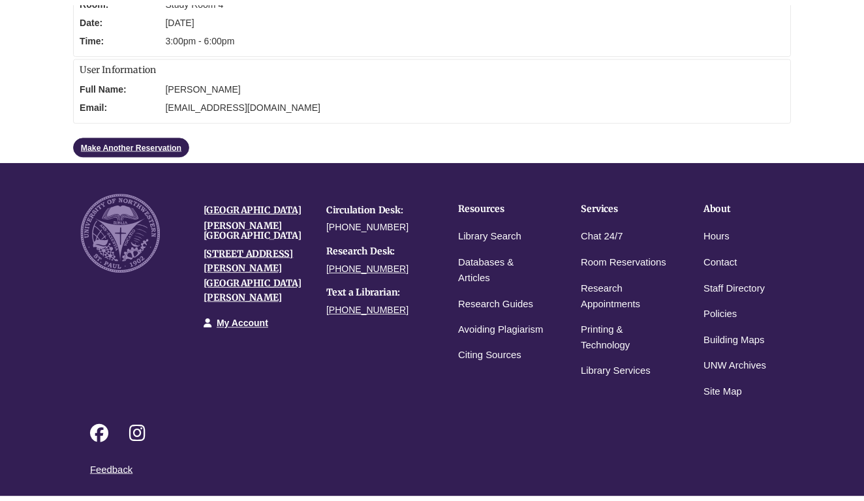
scroll to position [174, 0]
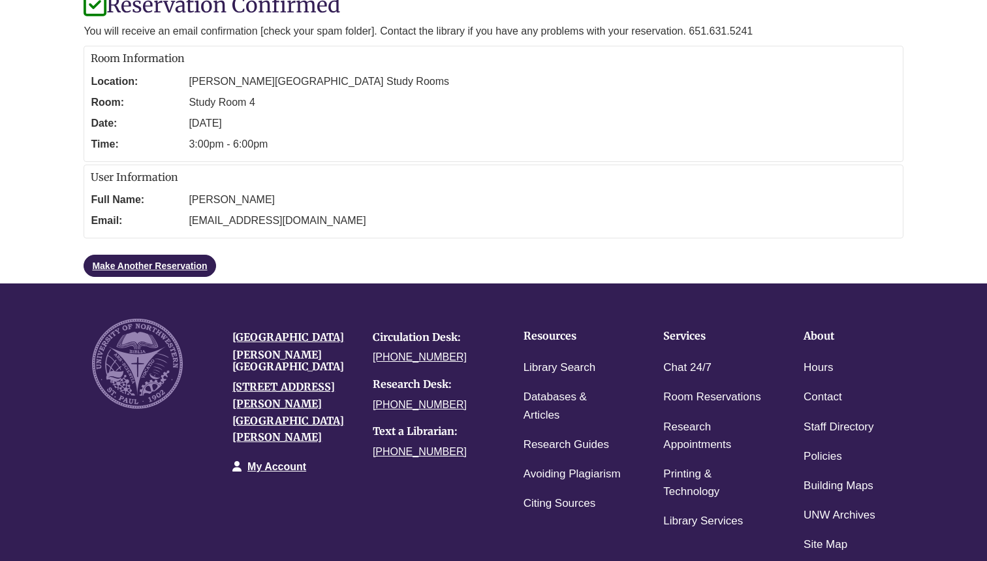
drag, startPoint x: 435, startPoint y: 15, endPoint x: 700, endPoint y: 122, distance: 285.8
click at [700, 122] on dd "[DATE]" at bounding box center [542, 123] width 707 height 21
